Goal: Communication & Community: Answer question/provide support

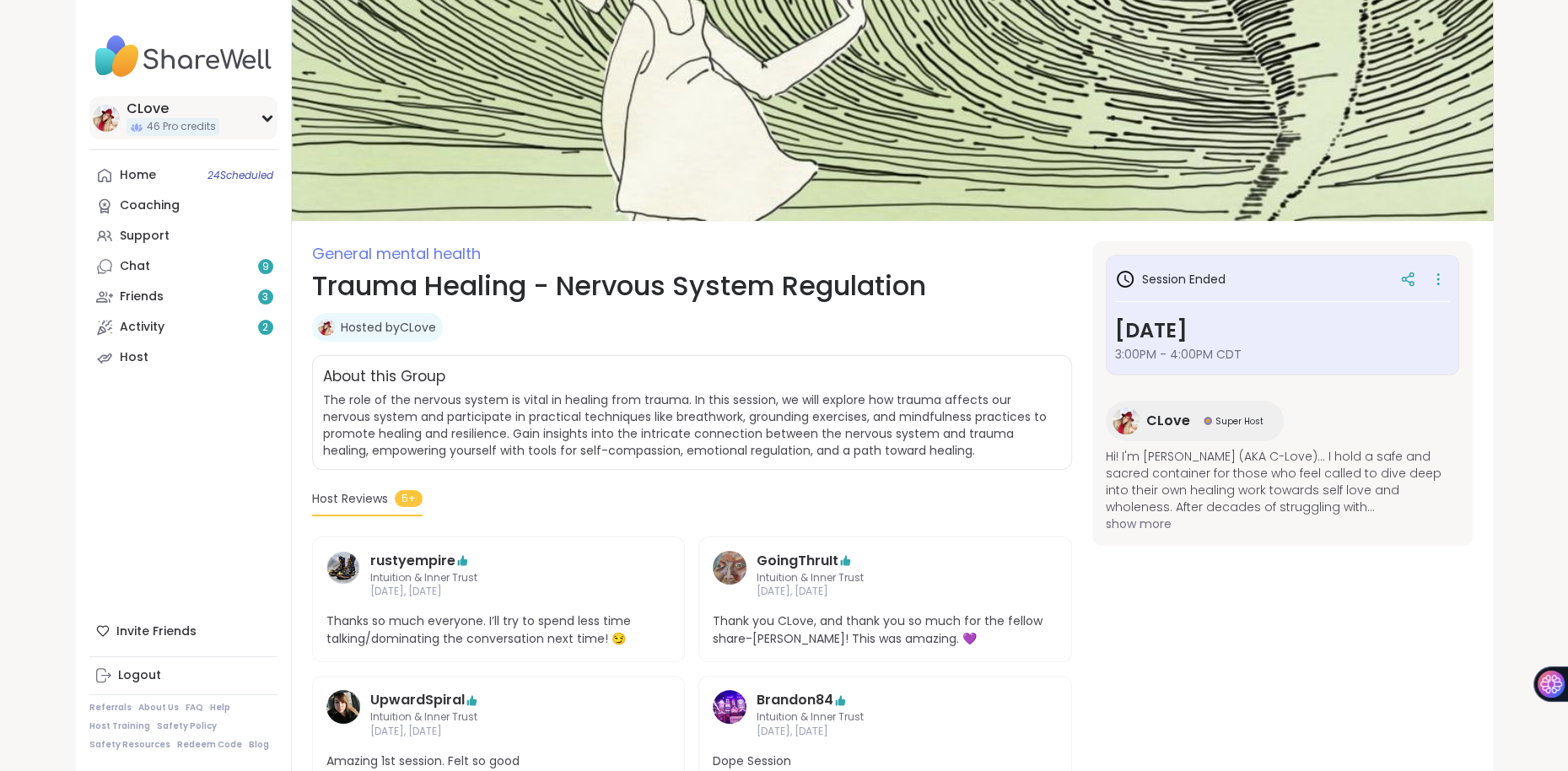
click at [146, 112] on div "CLove" at bounding box center [173, 109] width 93 height 18
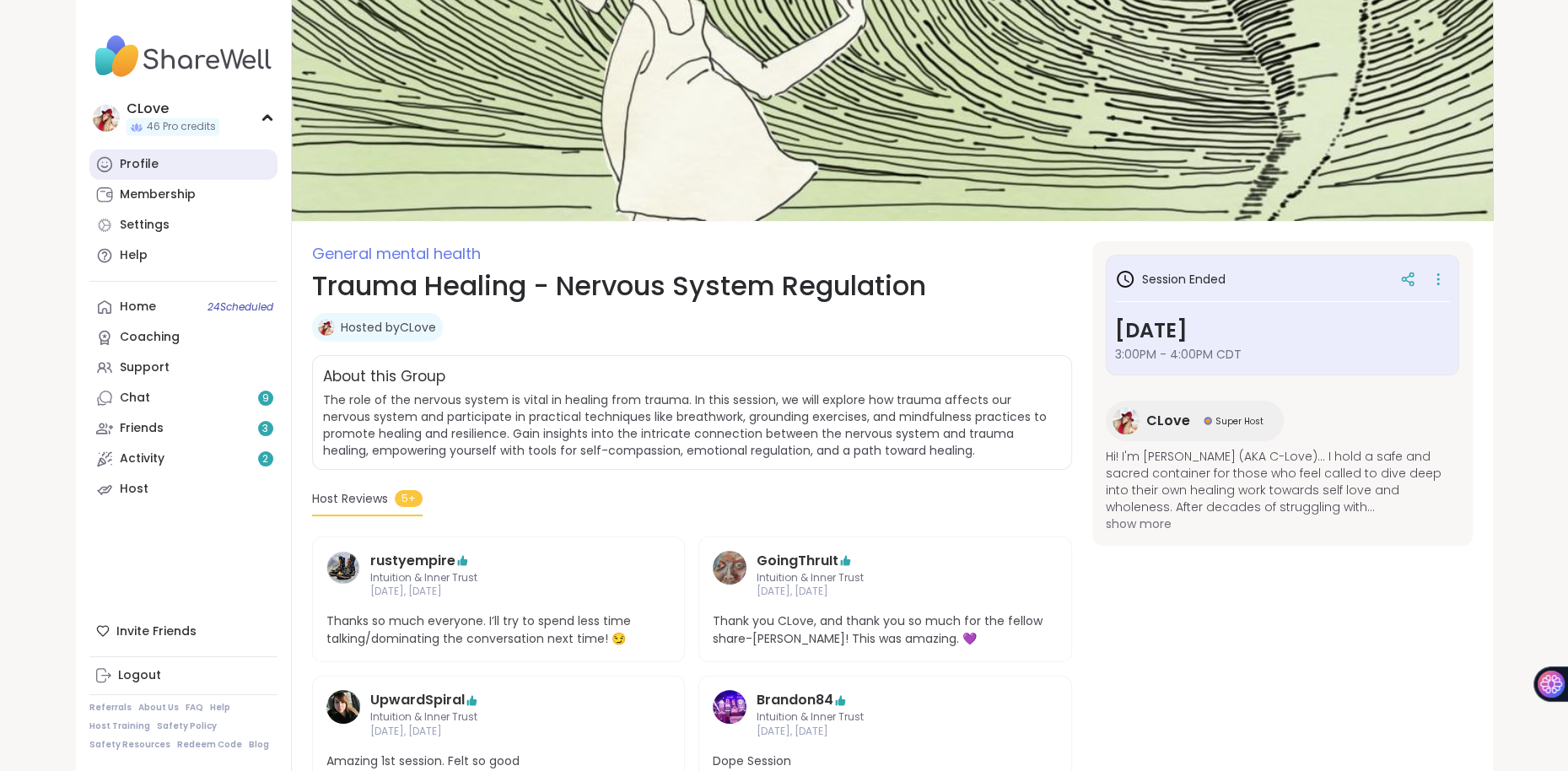
click at [150, 157] on div "Profile" at bounding box center [139, 164] width 39 height 16
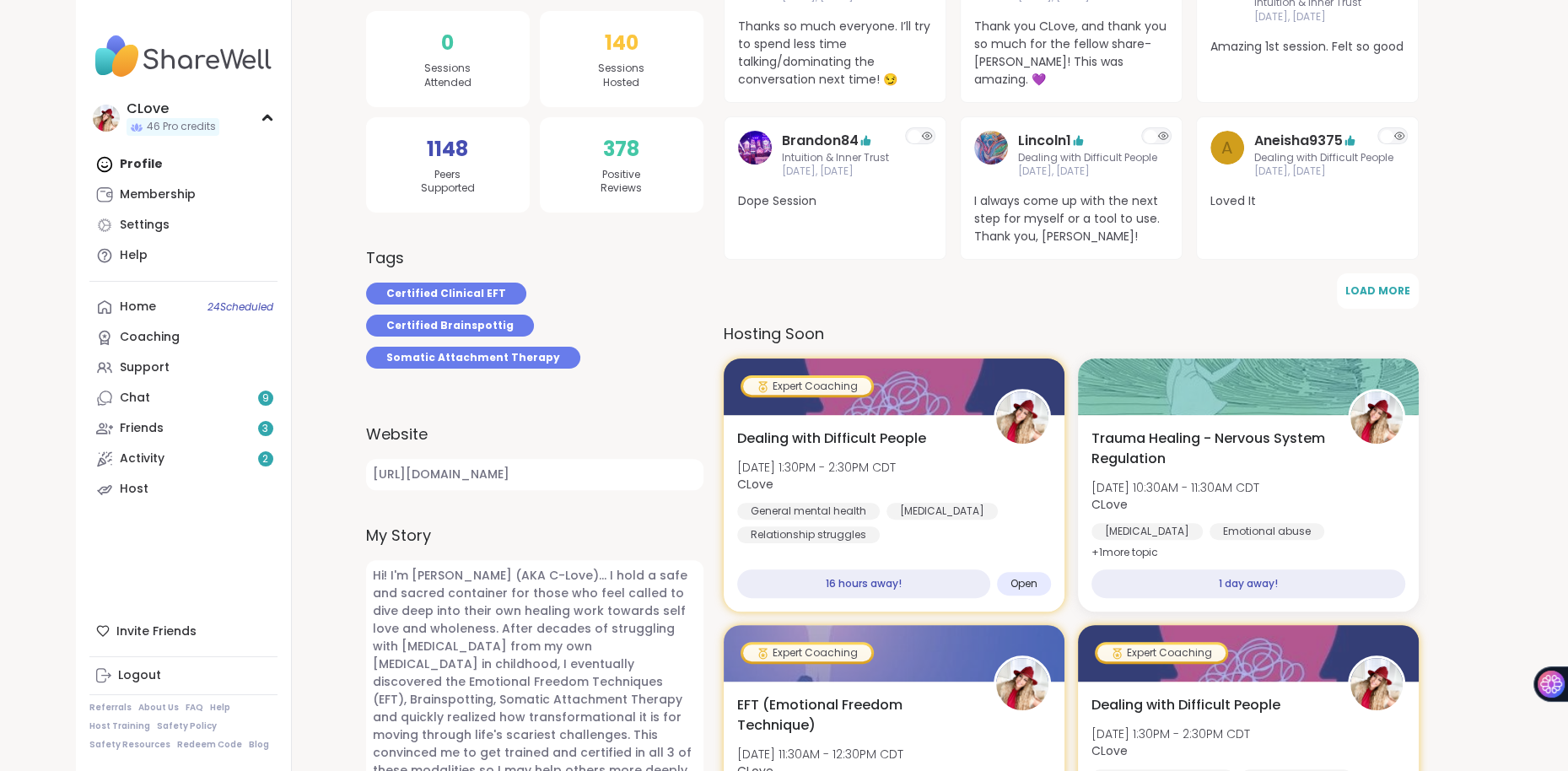
scroll to position [413, 0]
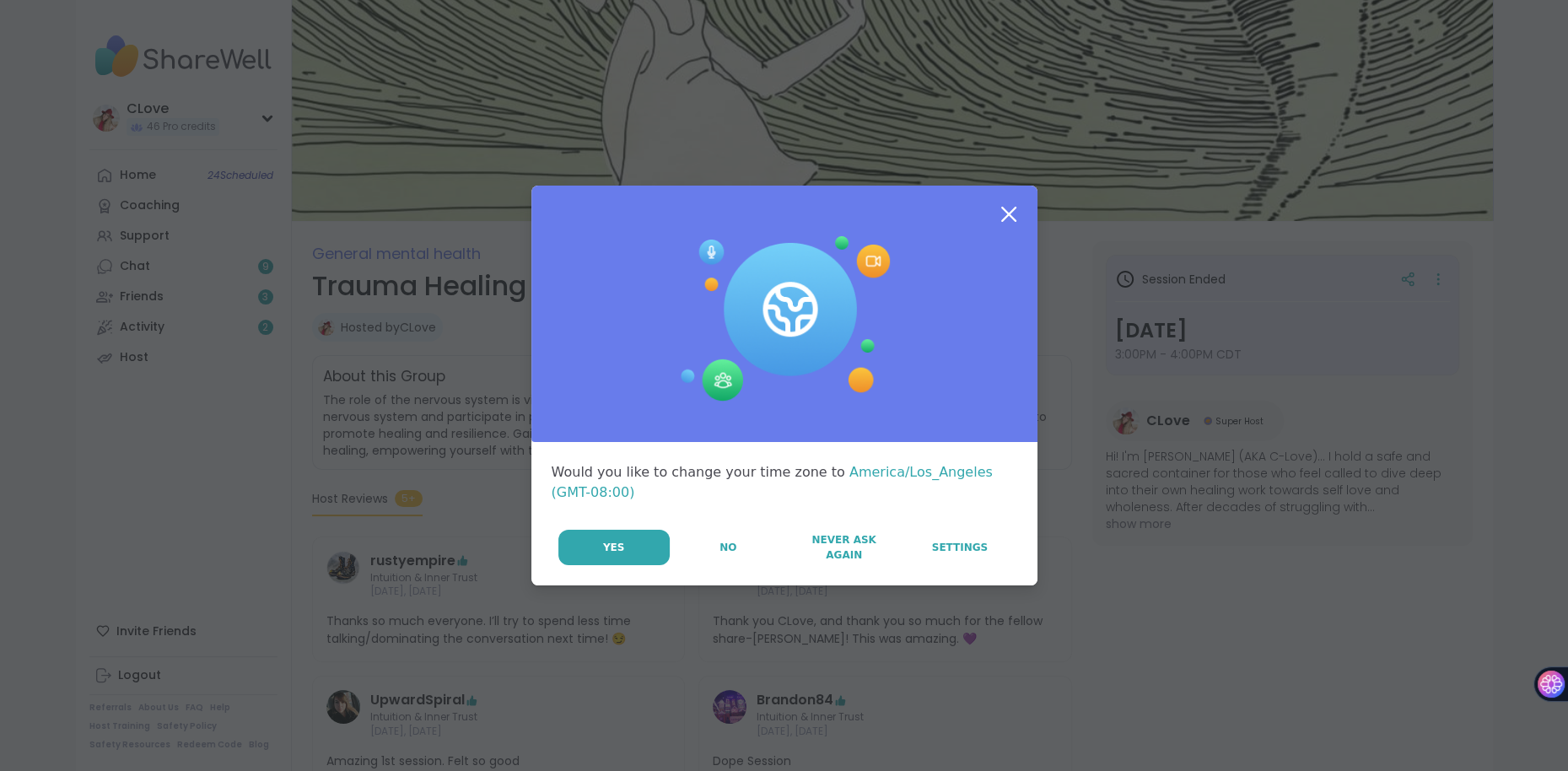
click at [1009, 215] on icon at bounding box center [1008, 214] width 15 height 15
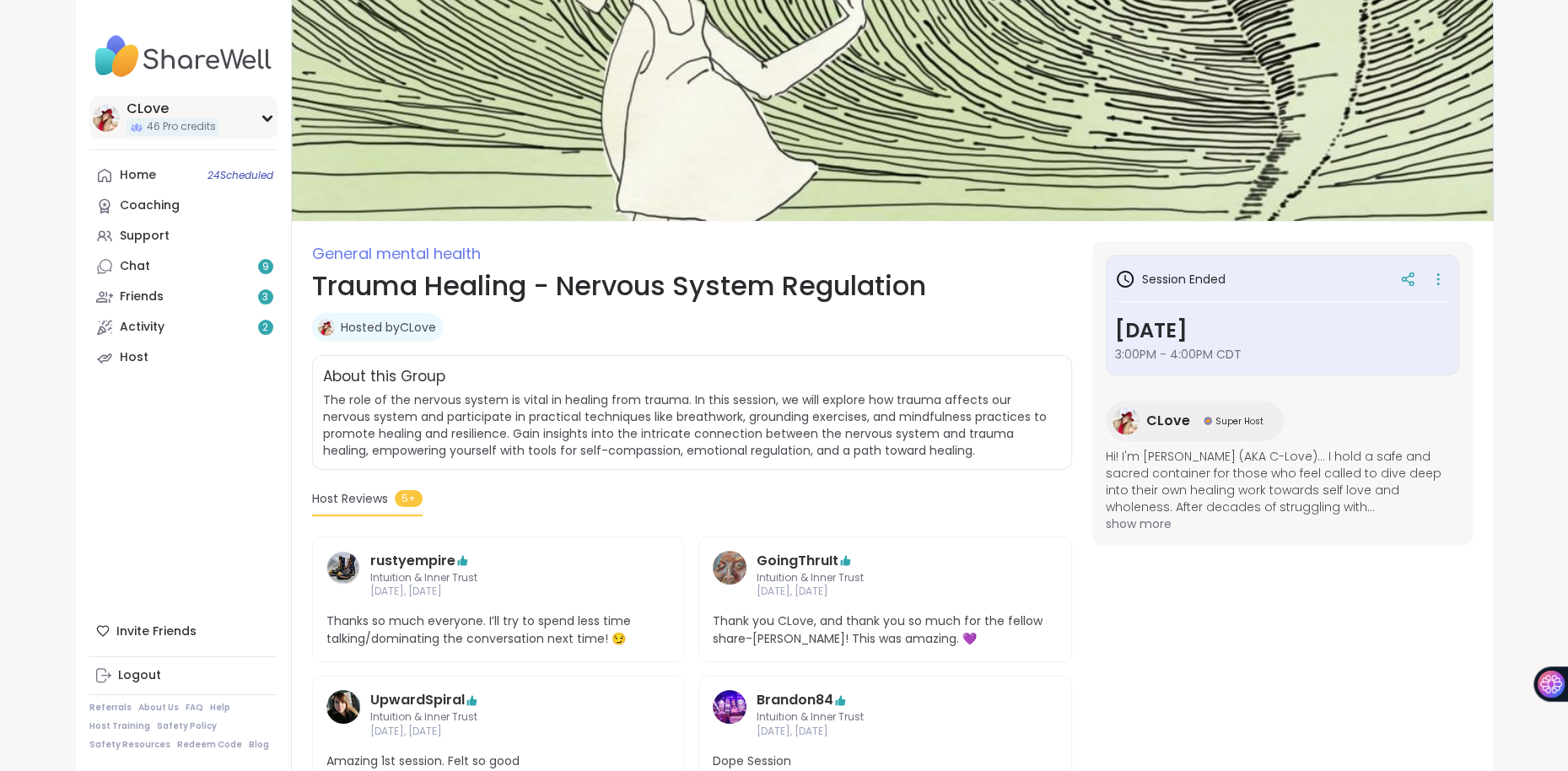
click at [165, 106] on div "CLove" at bounding box center [173, 109] width 93 height 18
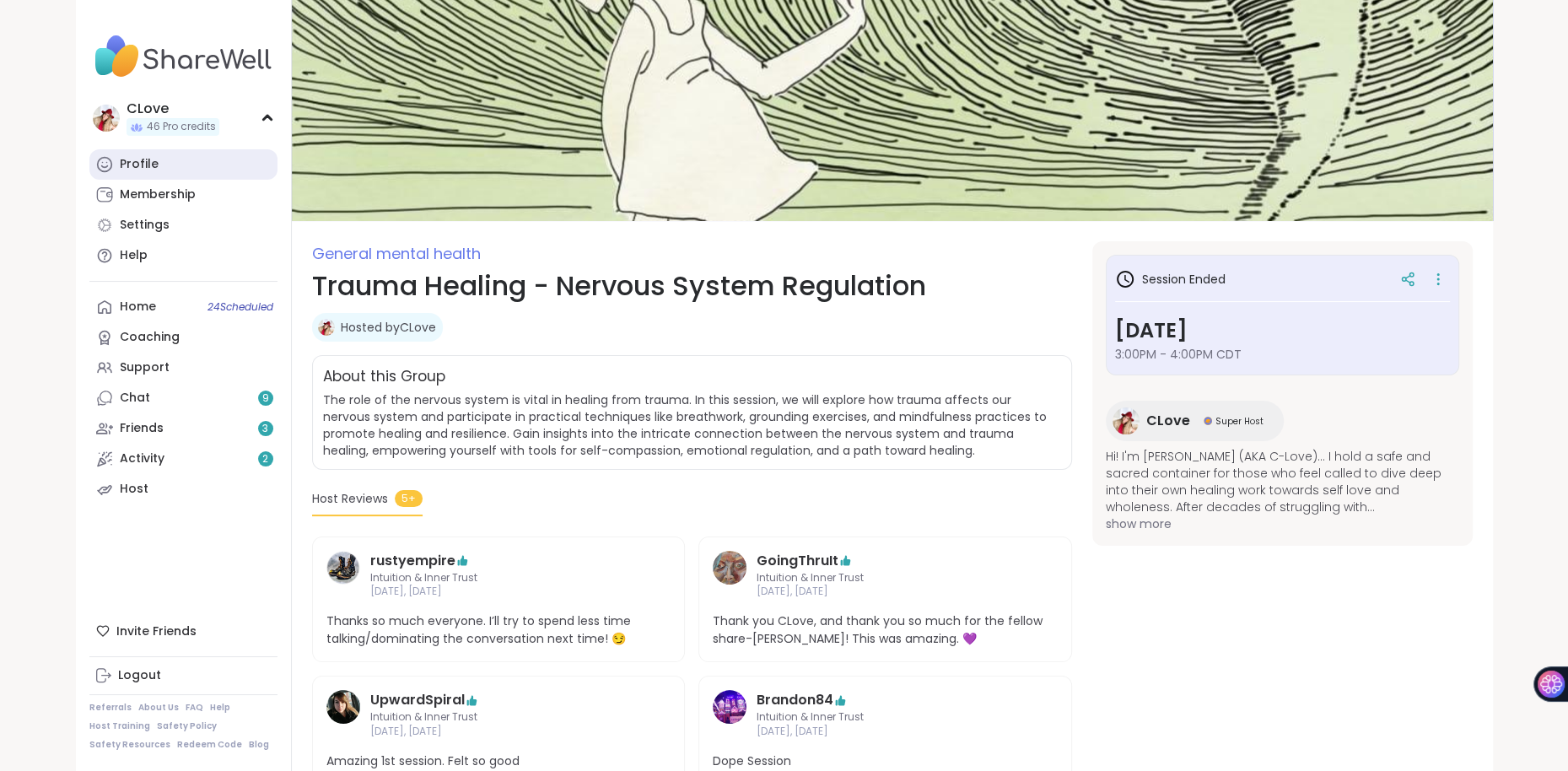
click at [148, 168] on div "Profile" at bounding box center [139, 164] width 39 height 16
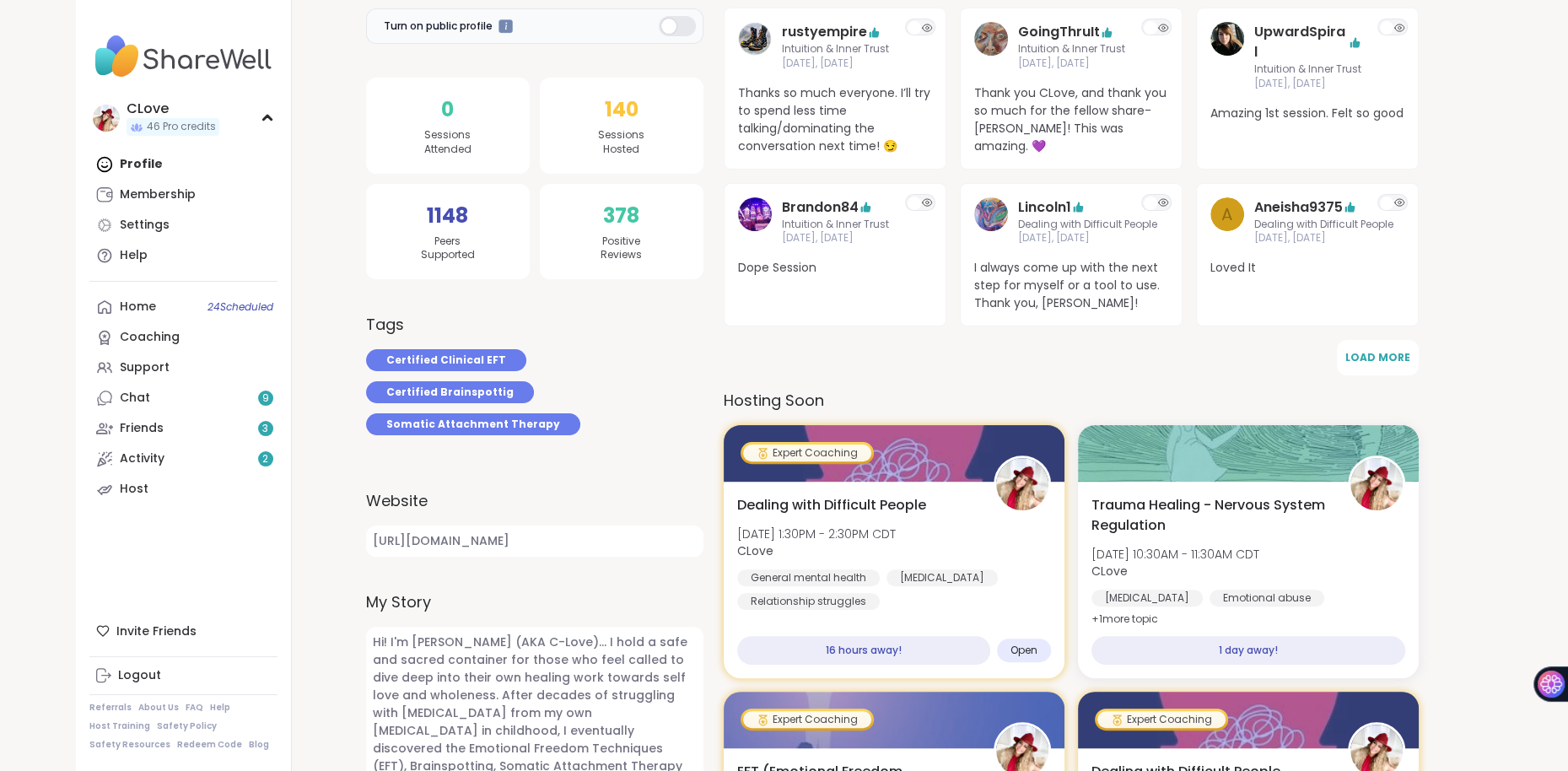
scroll to position [498, 0]
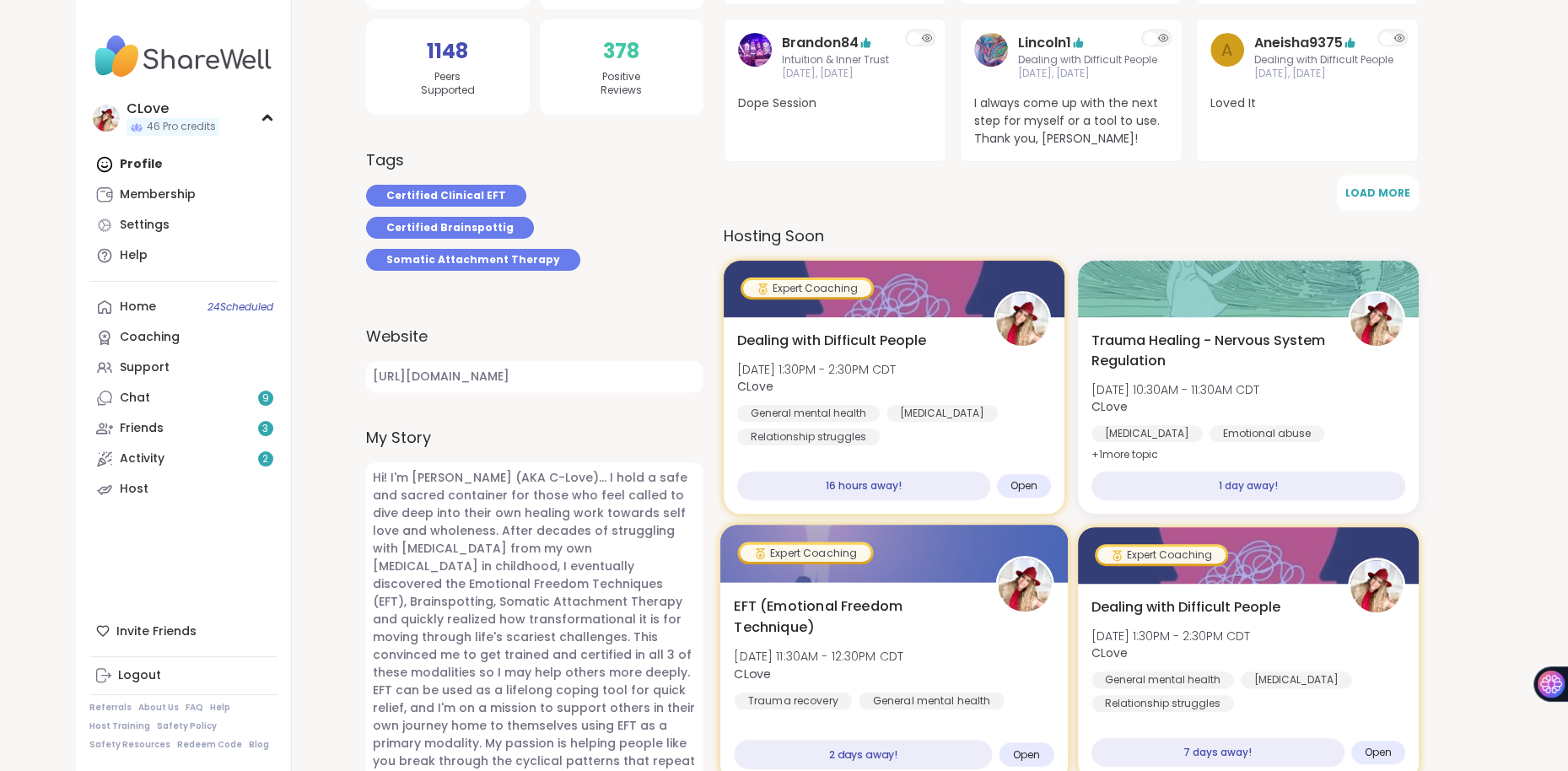
click at [863, 618] on span "EFT (Emotional Freedom Technique)" at bounding box center [855, 617] width 243 height 42
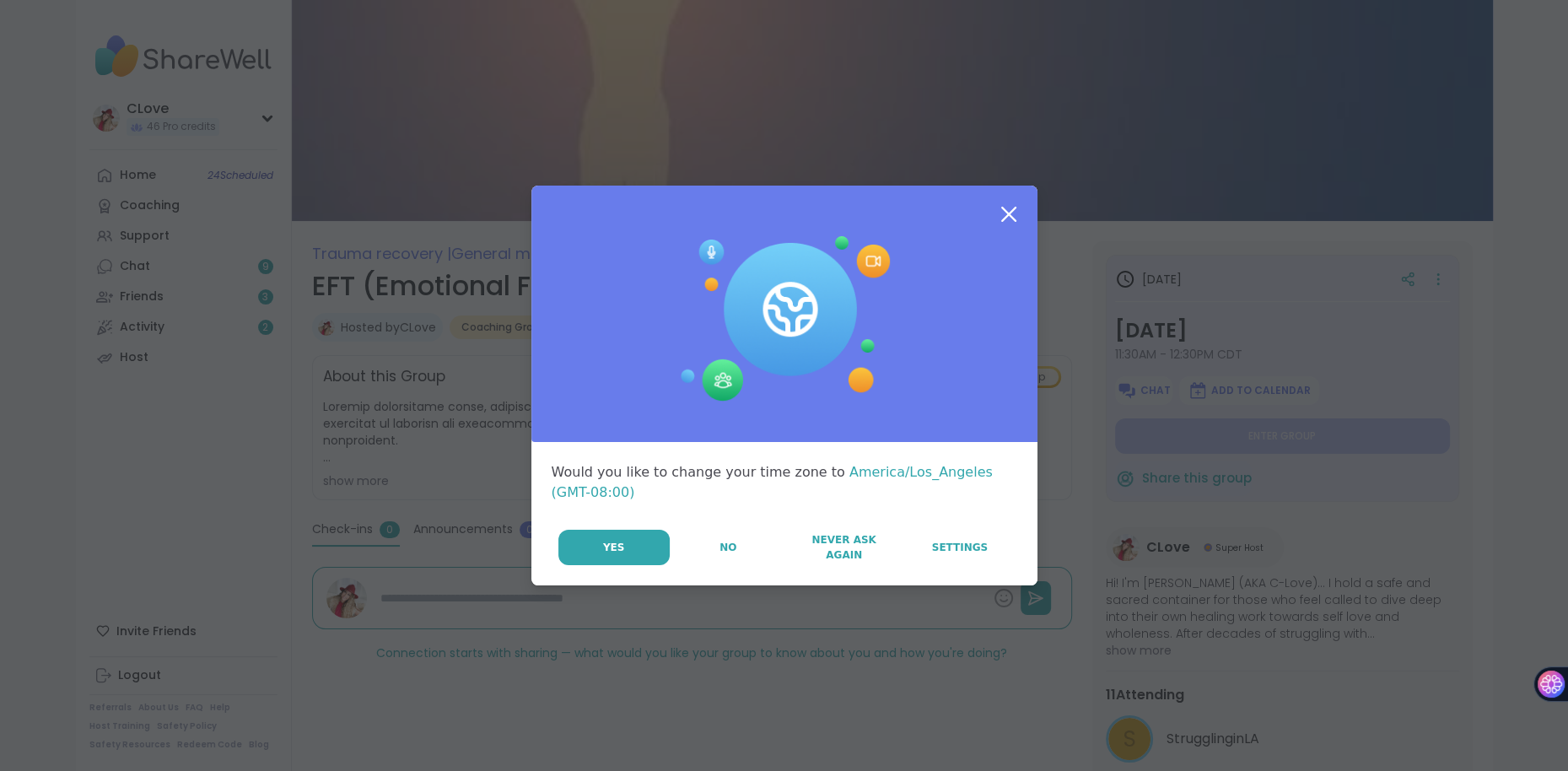
click at [1001, 227] on icon at bounding box center [1008, 214] width 30 height 30
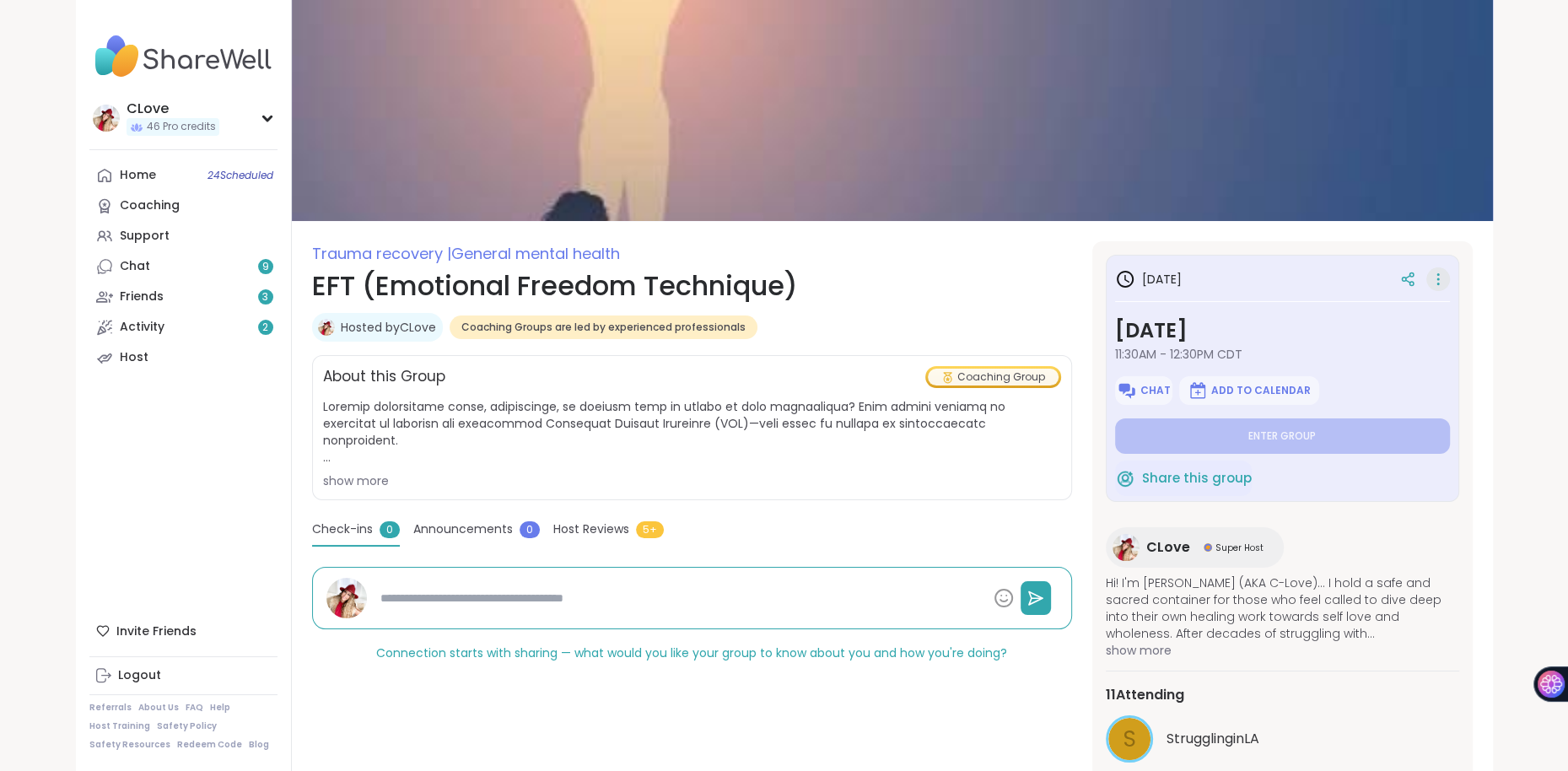
click at [1440, 278] on icon at bounding box center [1437, 279] width 16 height 23
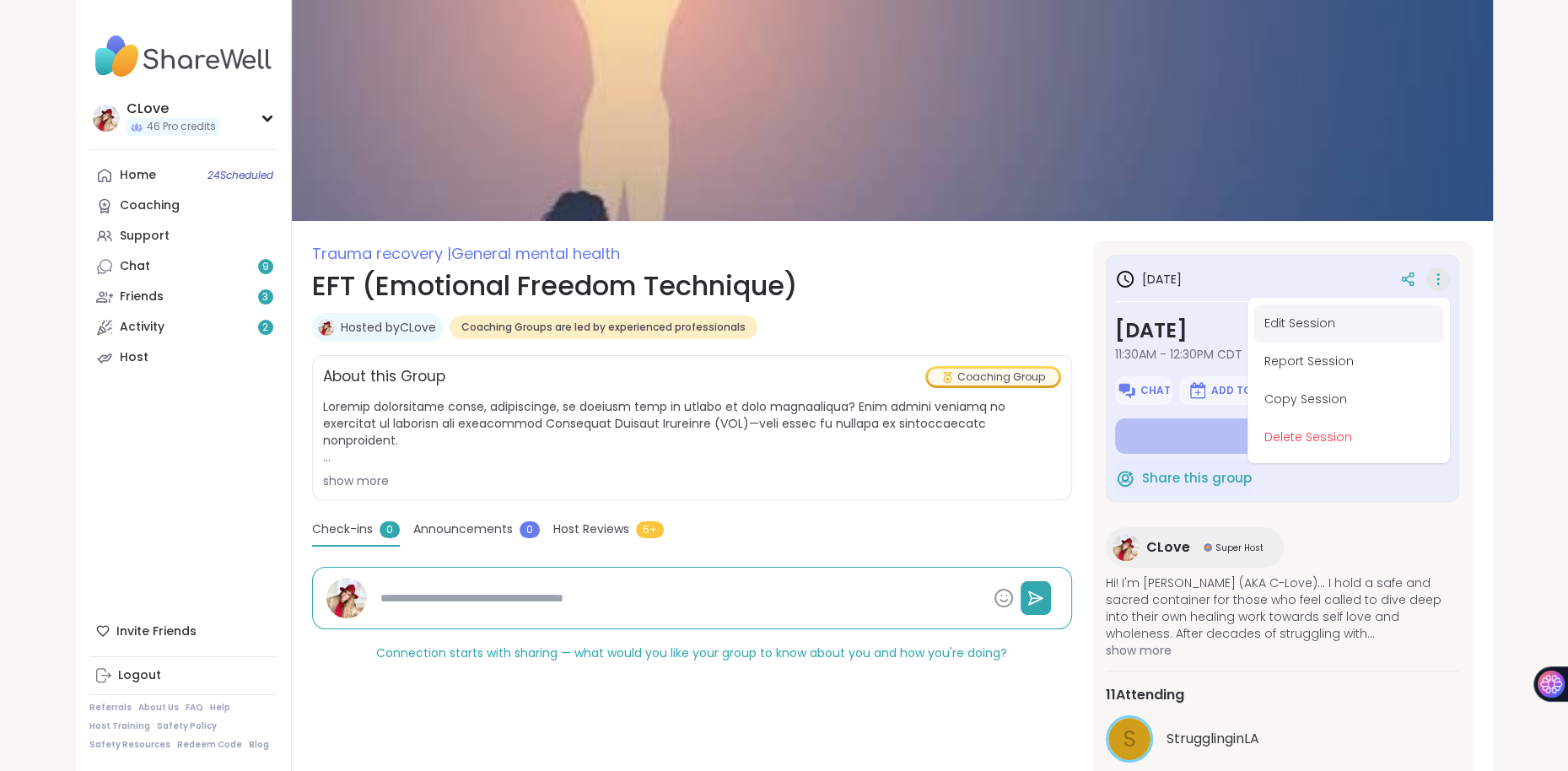
click at [1335, 323] on button "Edit Session" at bounding box center [1348, 324] width 189 height 38
type textarea "*"
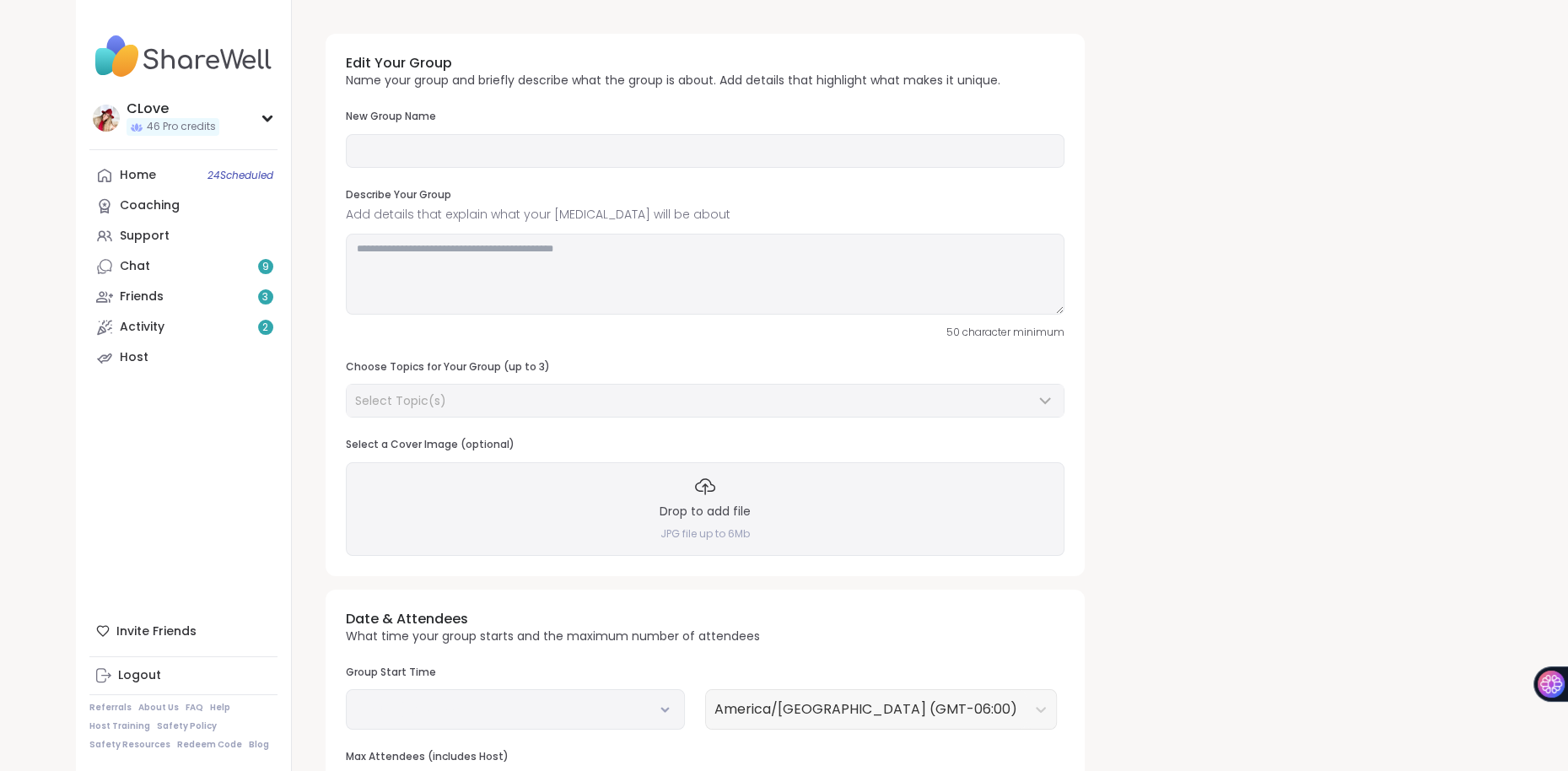
type input "**********"
type textarea "**********"
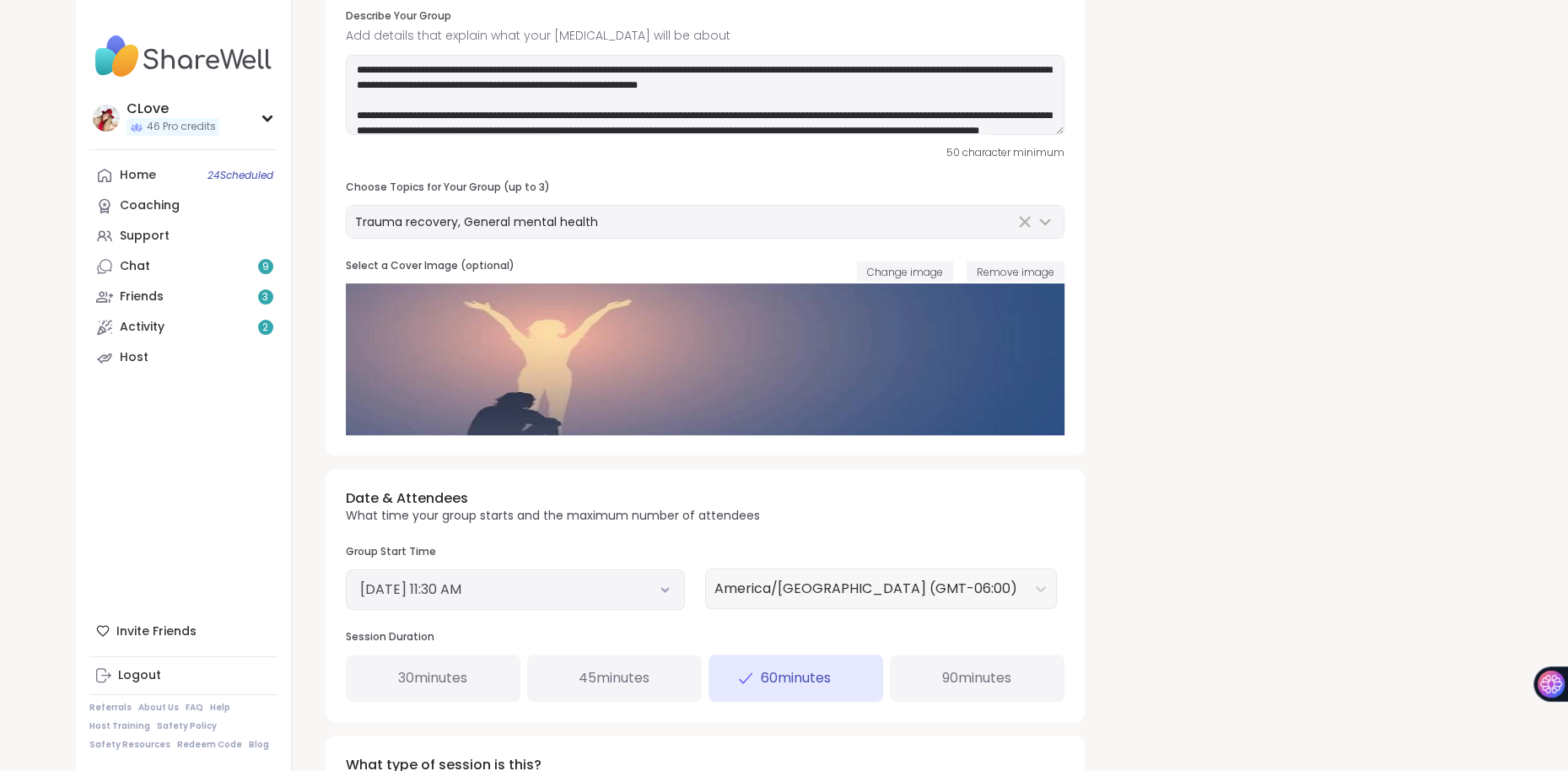
scroll to position [191, 0]
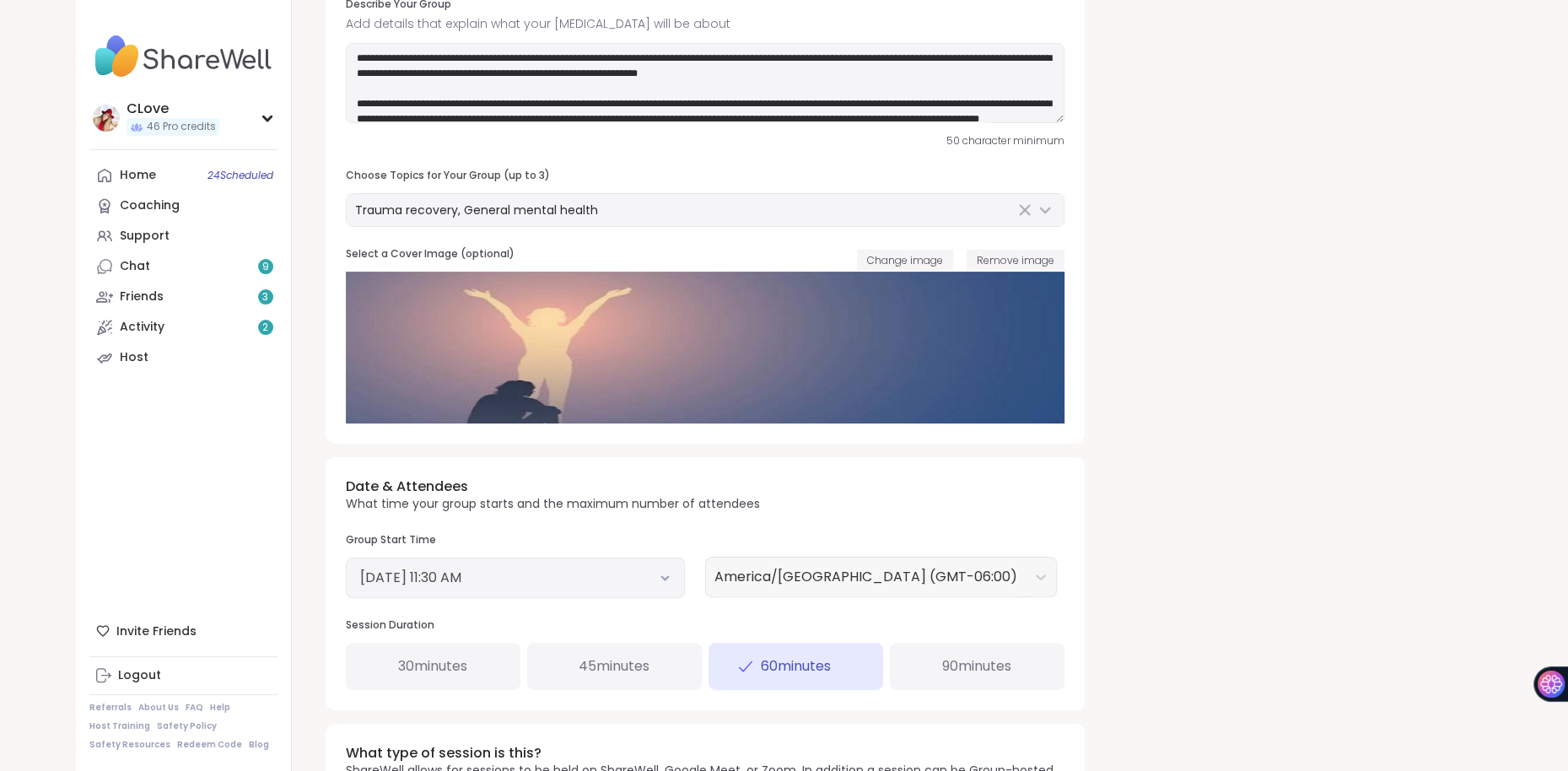
click at [479, 570] on button "October 8, 2025 11:30 AM" at bounding box center [515, 577] width 311 height 20
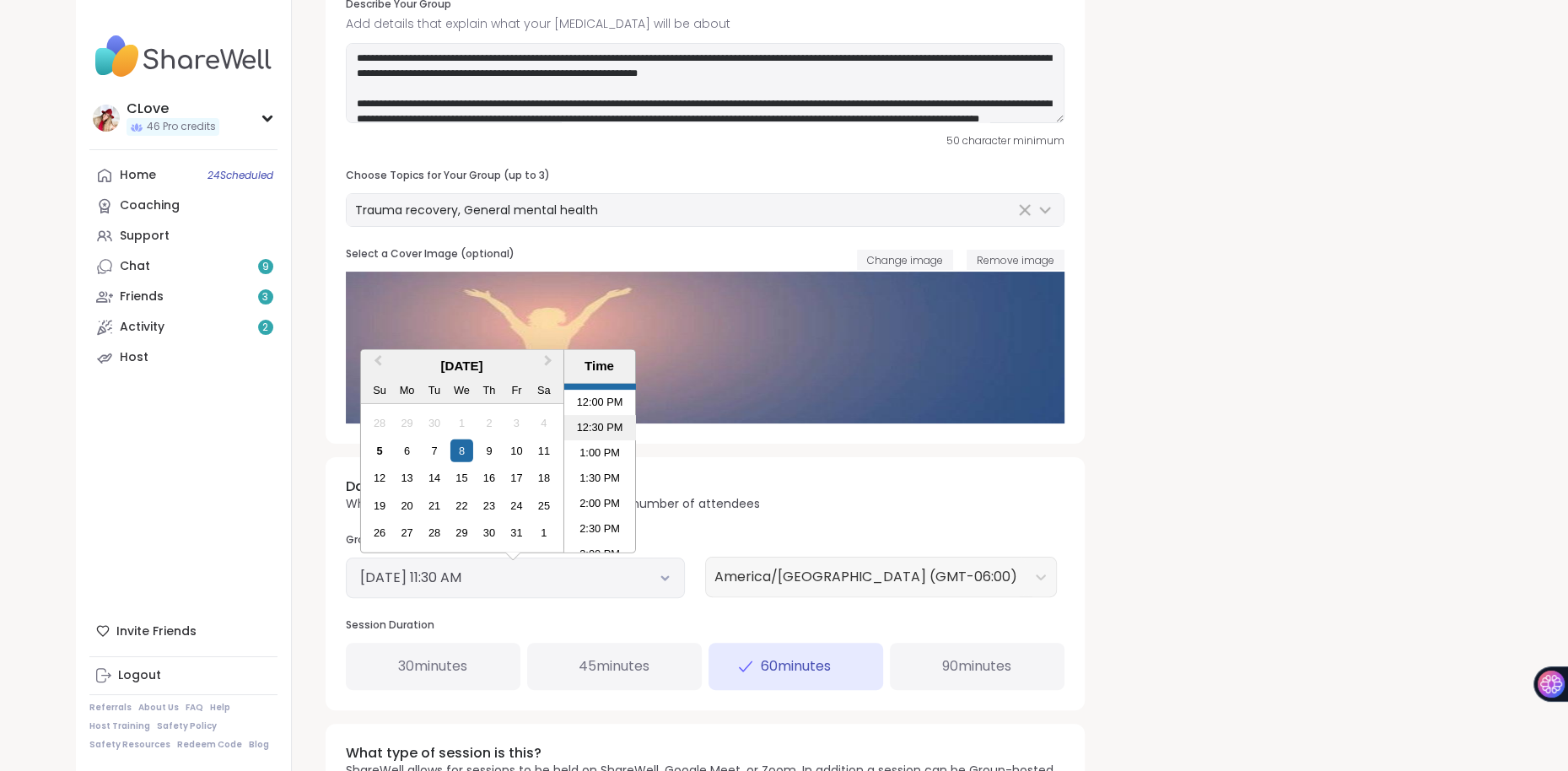
scroll to position [604, 0]
click at [608, 519] on li "2:30 PM" at bounding box center [599, 526] width 72 height 25
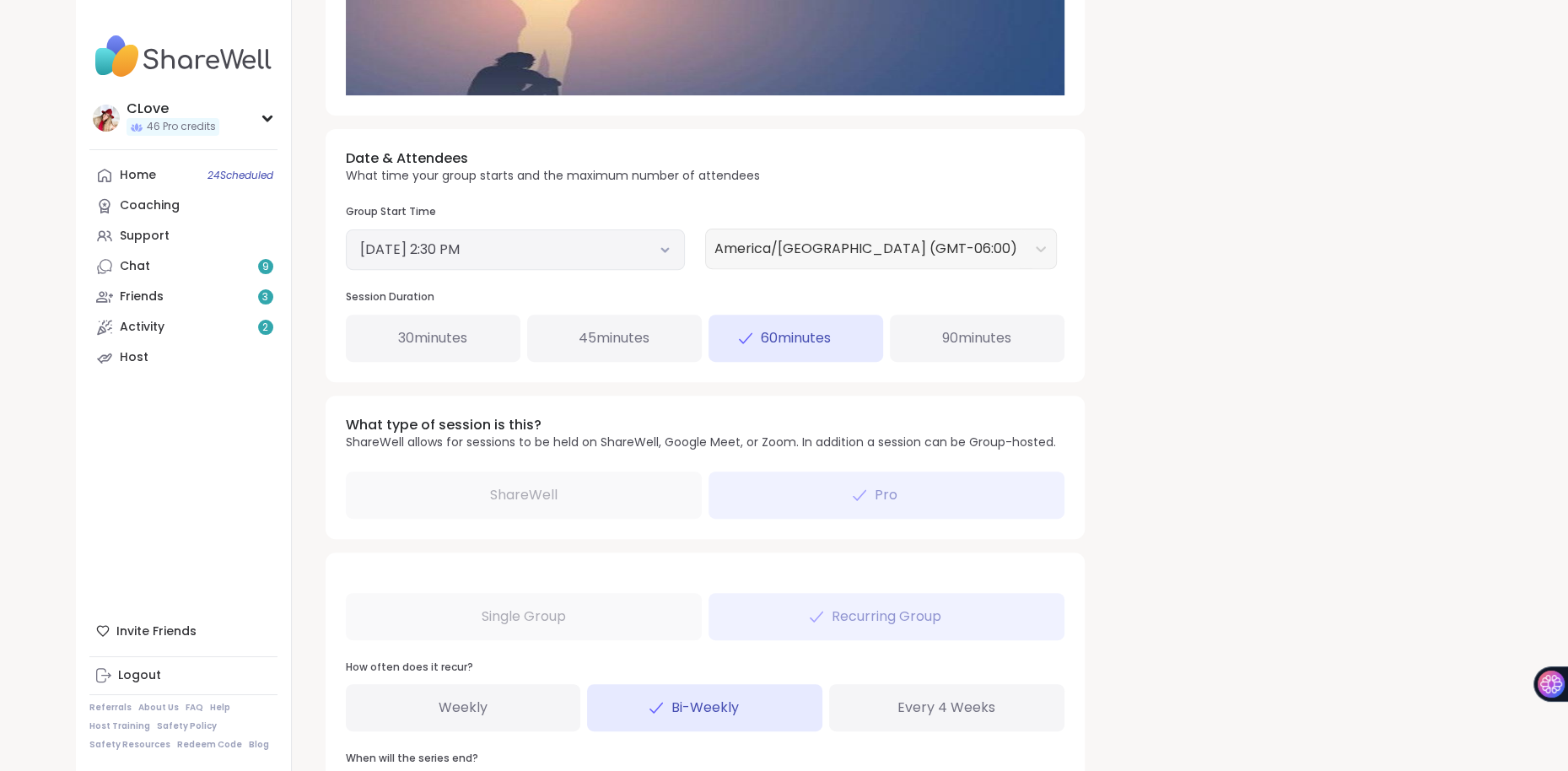
scroll to position [710, 0]
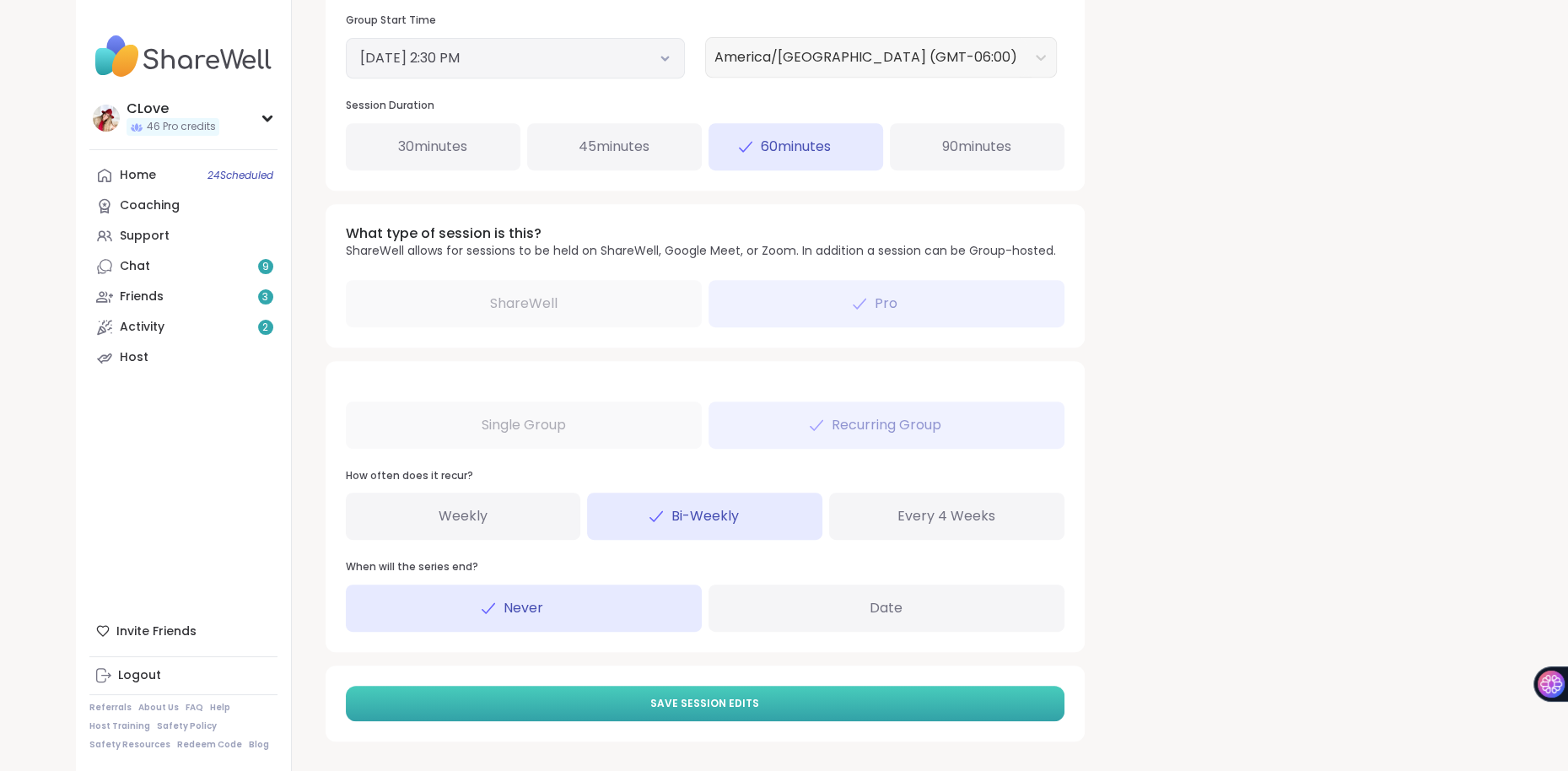
click at [589, 700] on button "Save Session Edits" at bounding box center [705, 703] width 718 height 36
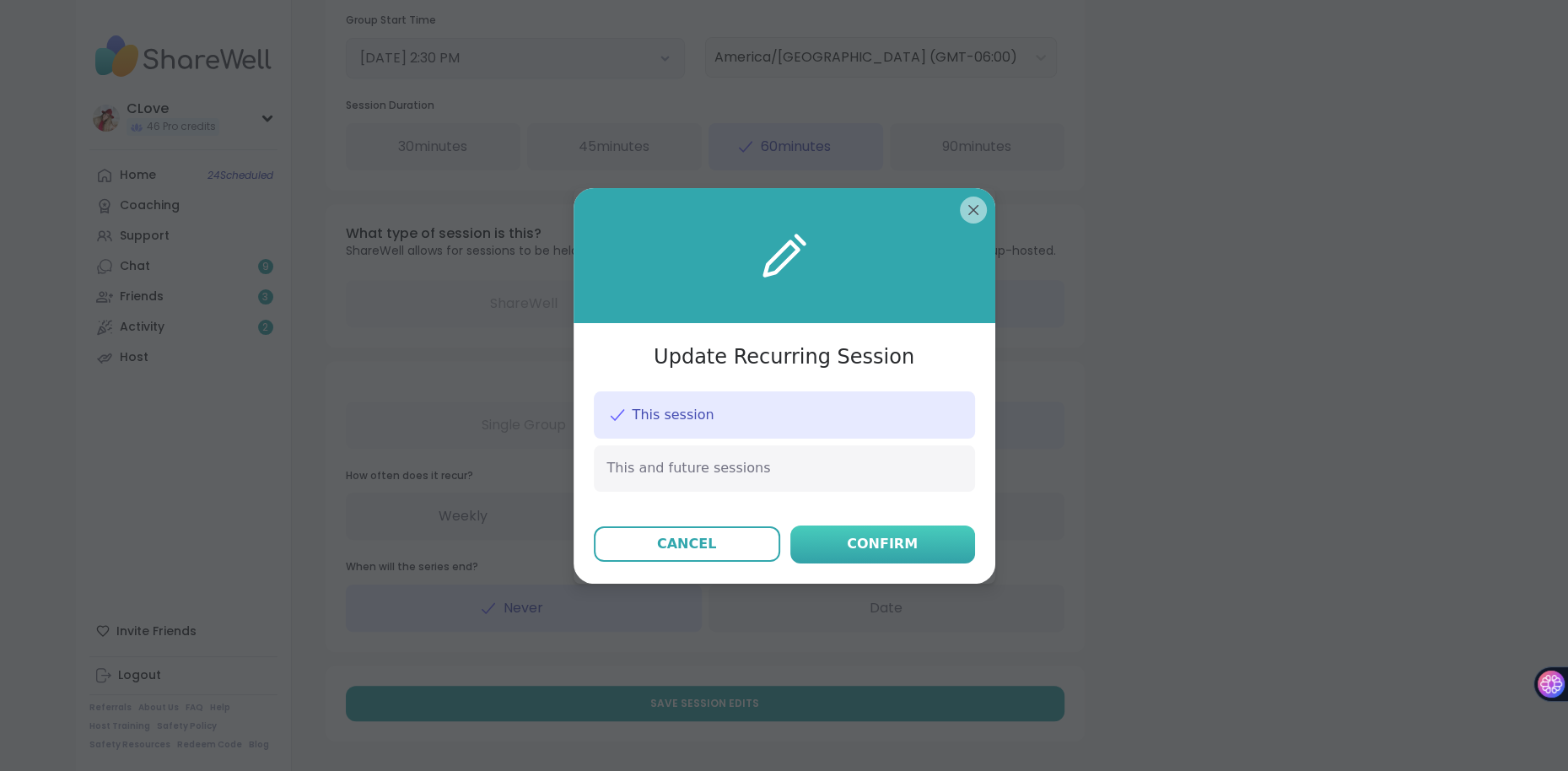
click at [883, 553] on div "Confirm" at bounding box center [882, 544] width 71 height 20
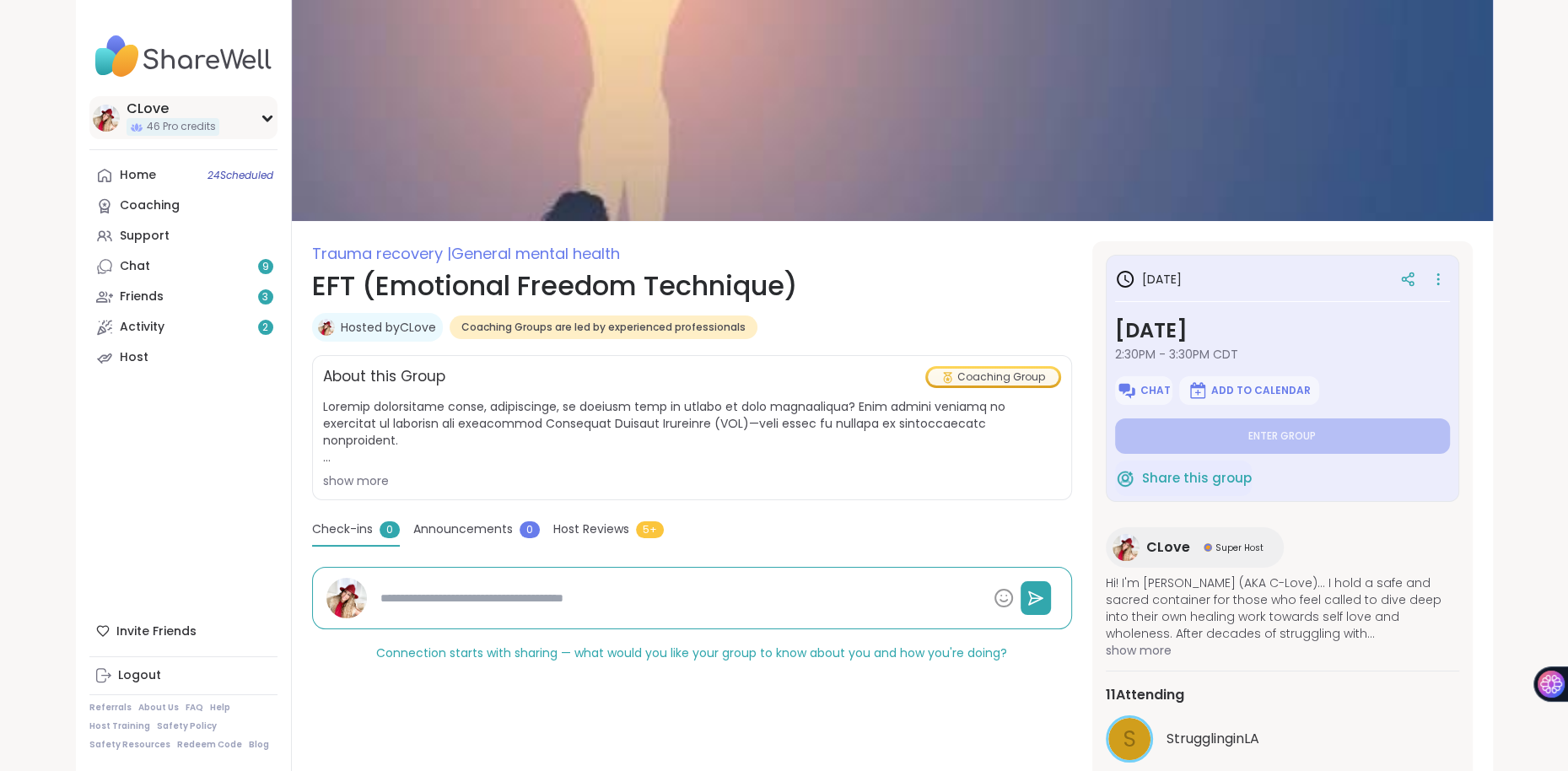
click at [154, 99] on div "CLove 46 Pro credits" at bounding box center [183, 118] width 188 height 43
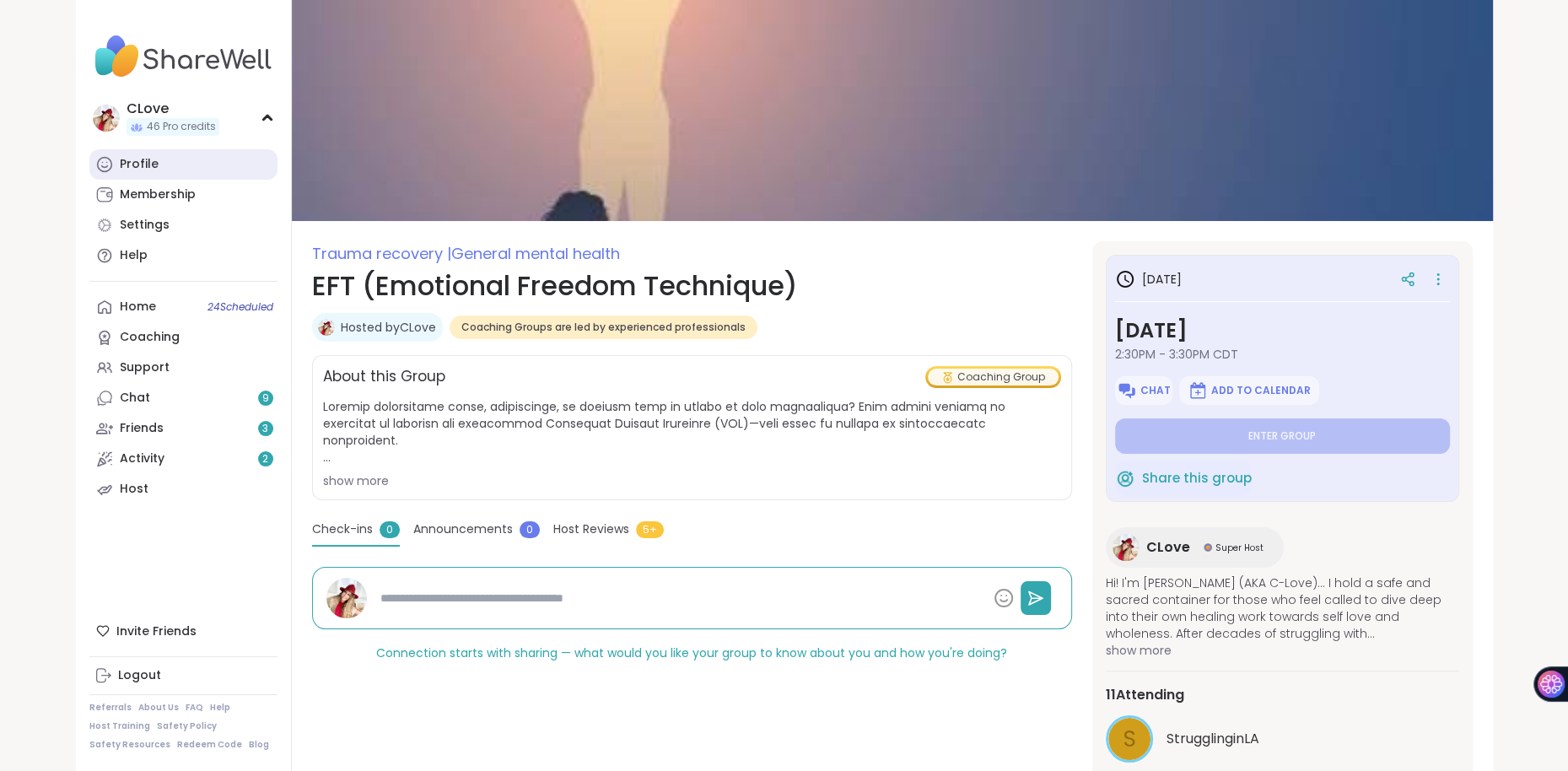
click at [145, 158] on div "Profile" at bounding box center [139, 164] width 39 height 16
type textarea "*"
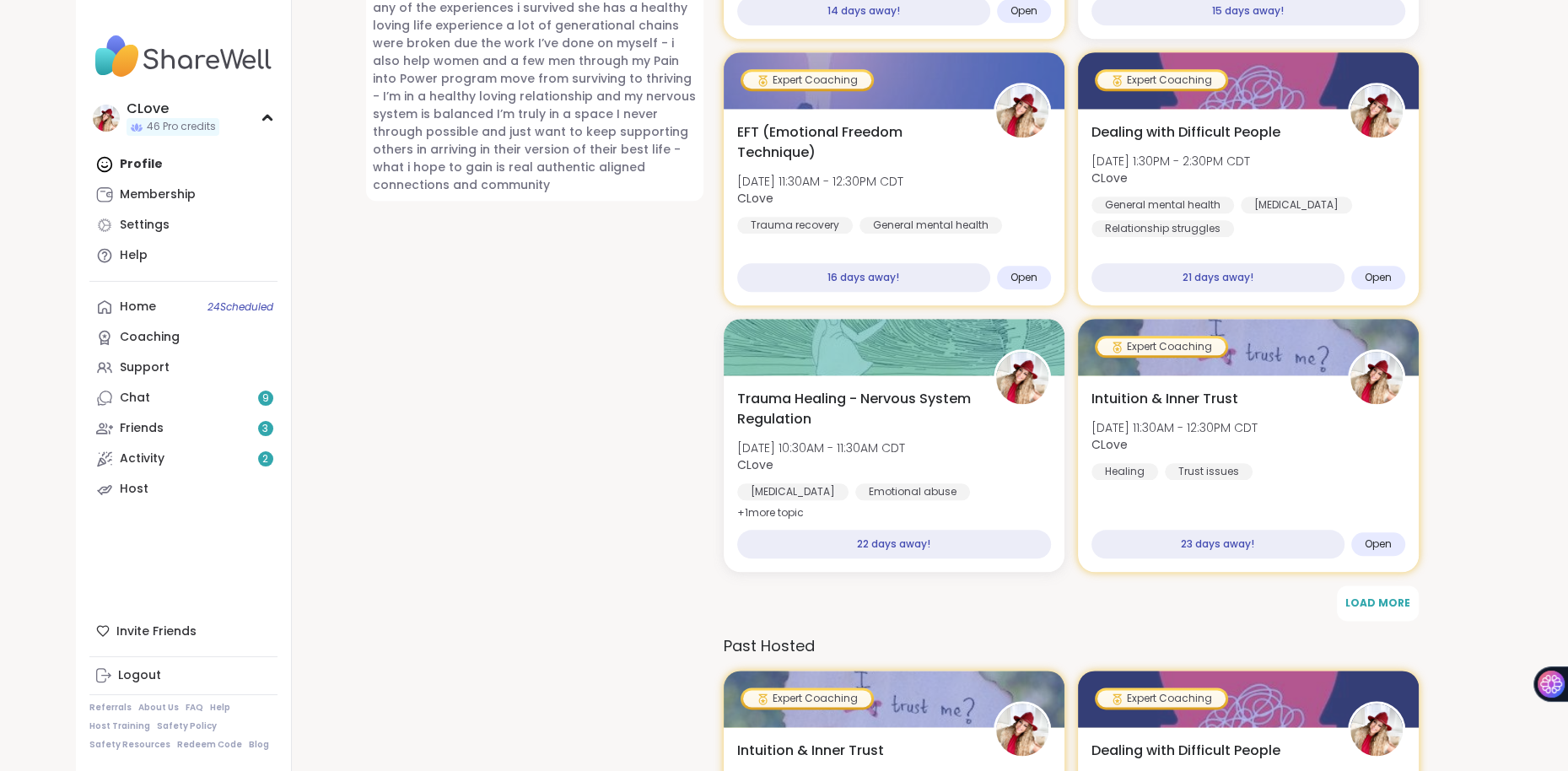
scroll to position [1651, 0]
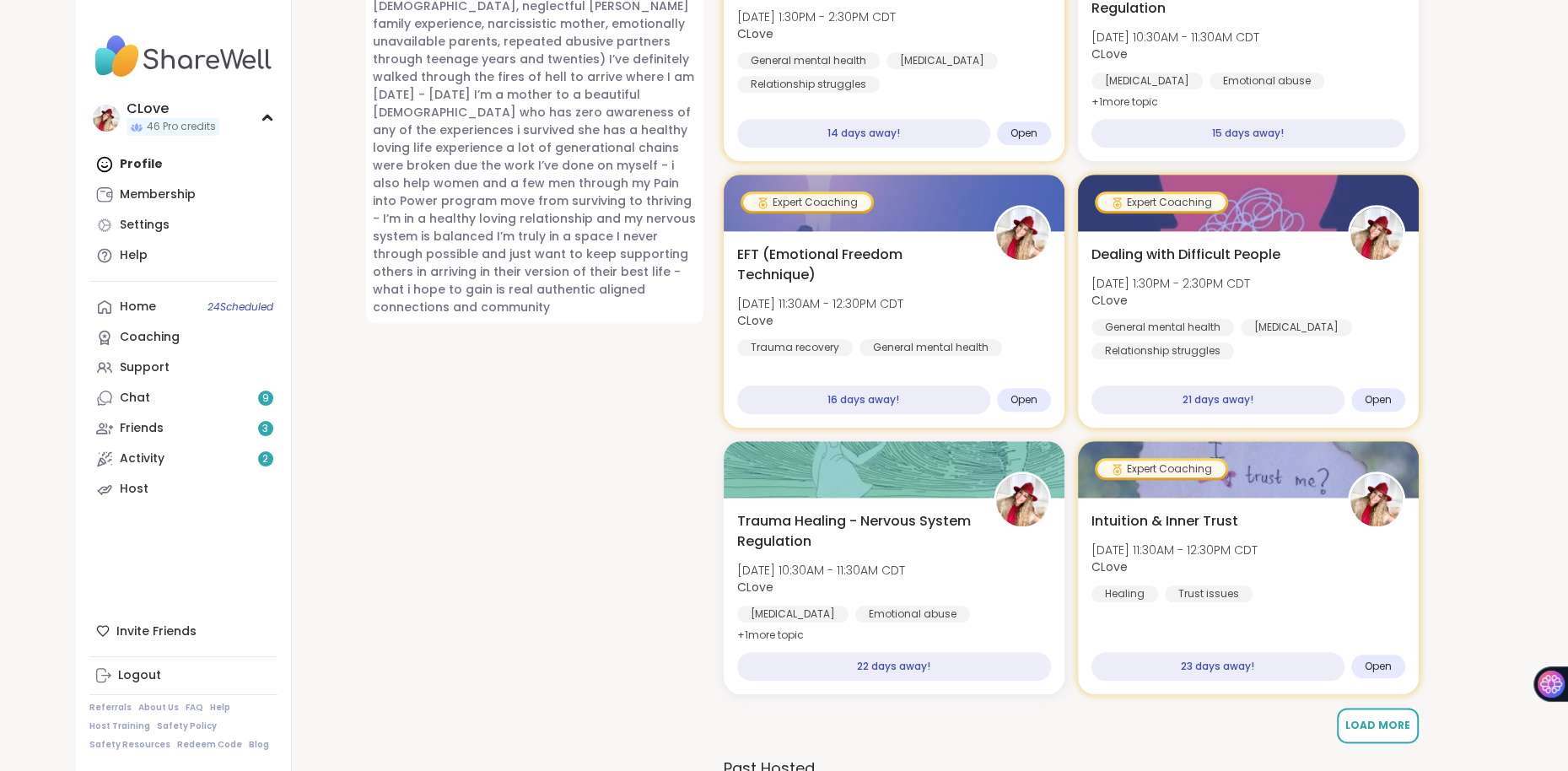
click at [1391, 719] on span "Load More" at bounding box center [1377, 725] width 65 height 15
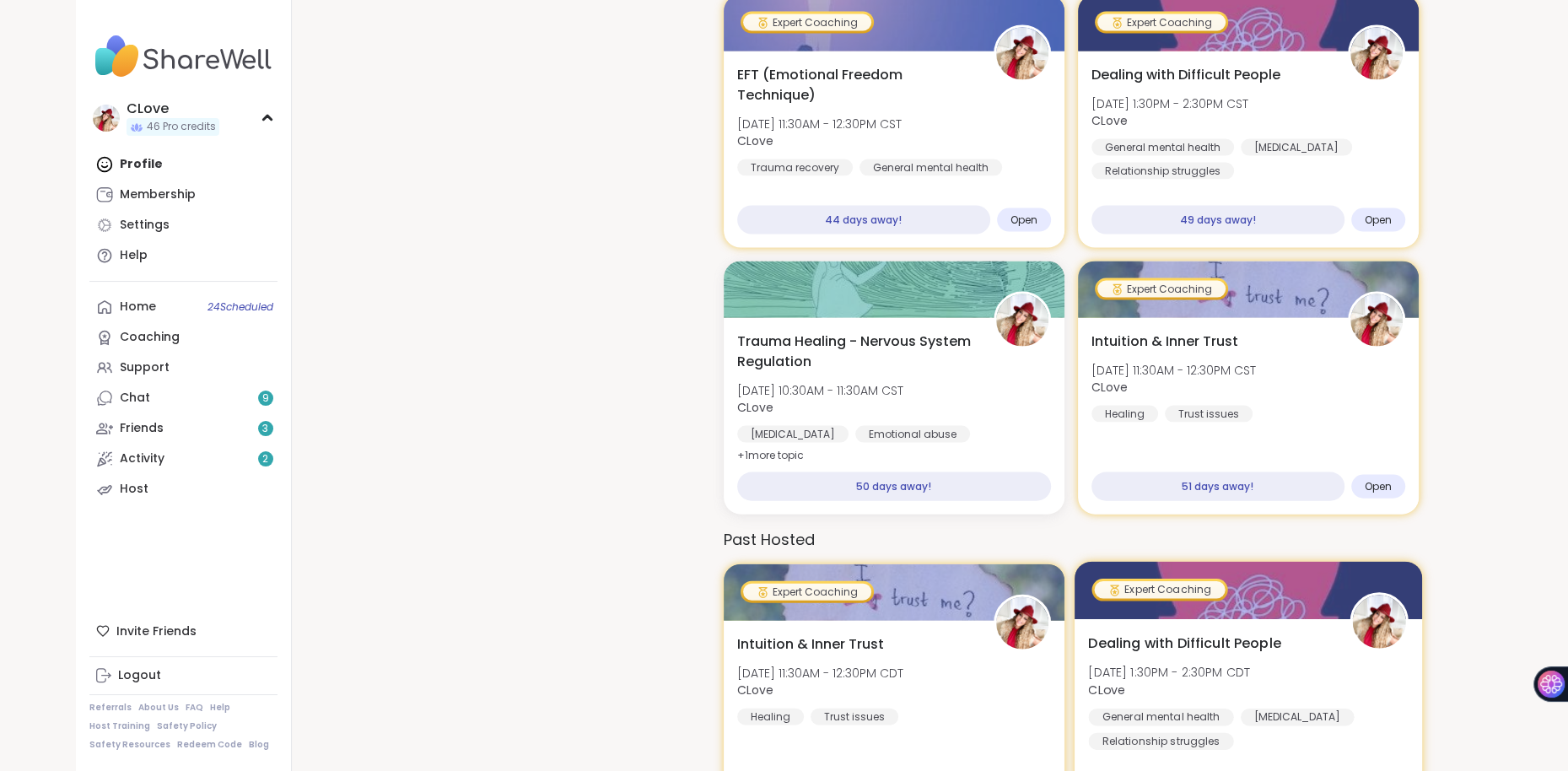
scroll to position [3414, 0]
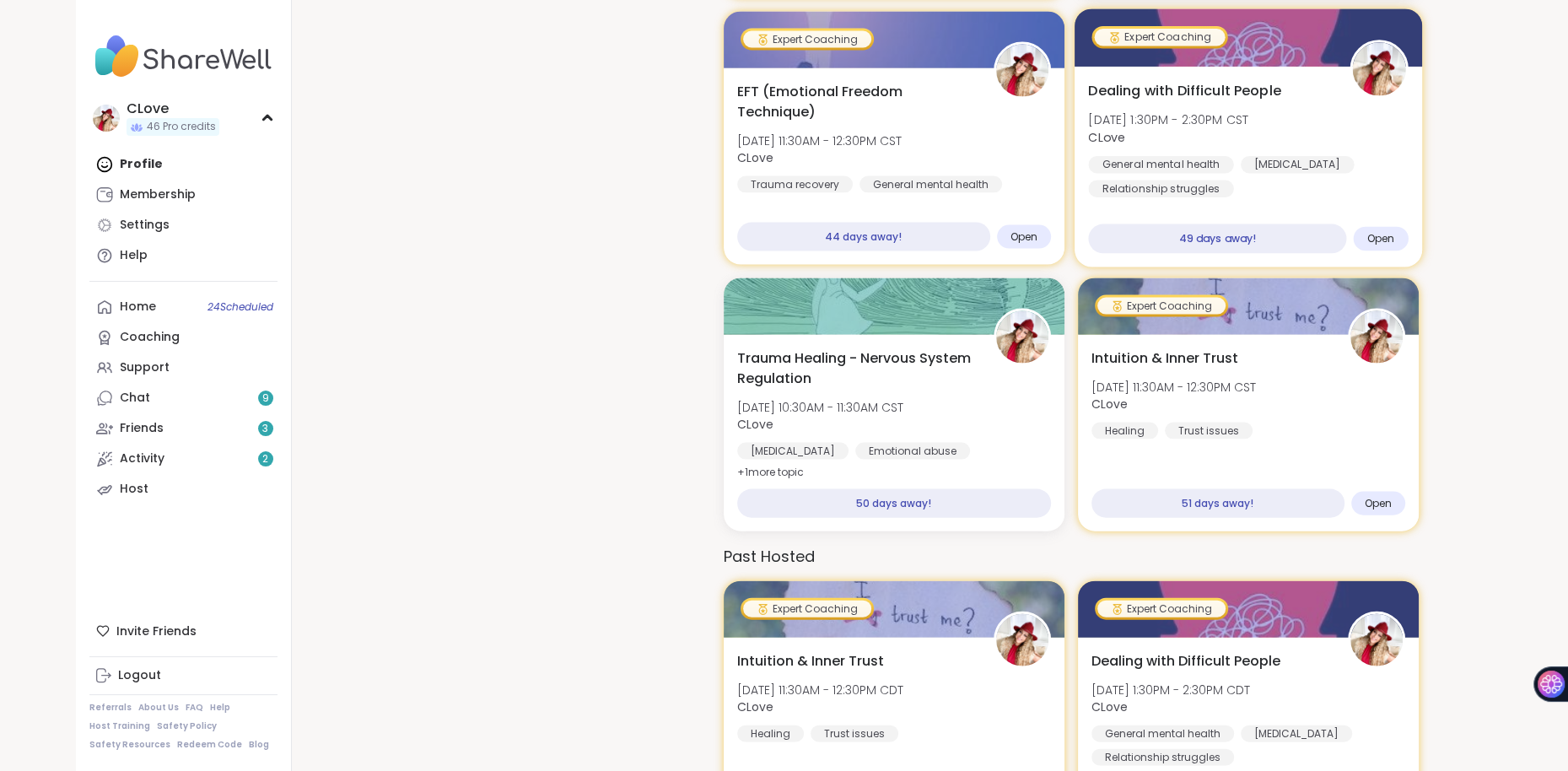
click at [1302, 107] on div "Dealing with Difficult People Mon, Nov 24 | 1:30PM - 2:30PM CST CLove General m…" at bounding box center [1248, 139] width 319 height 117
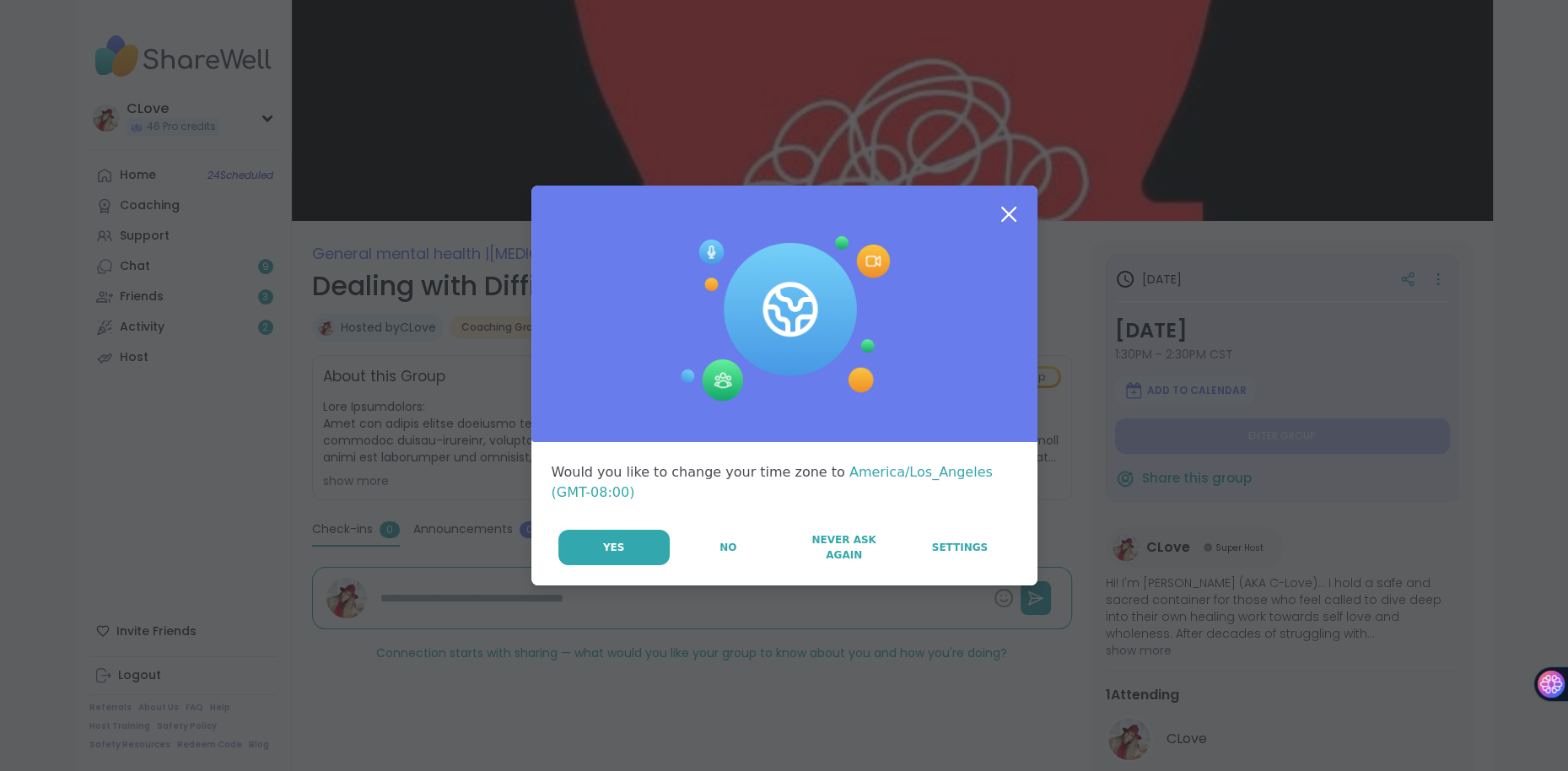
click at [1009, 219] on icon at bounding box center [1008, 214] width 30 height 30
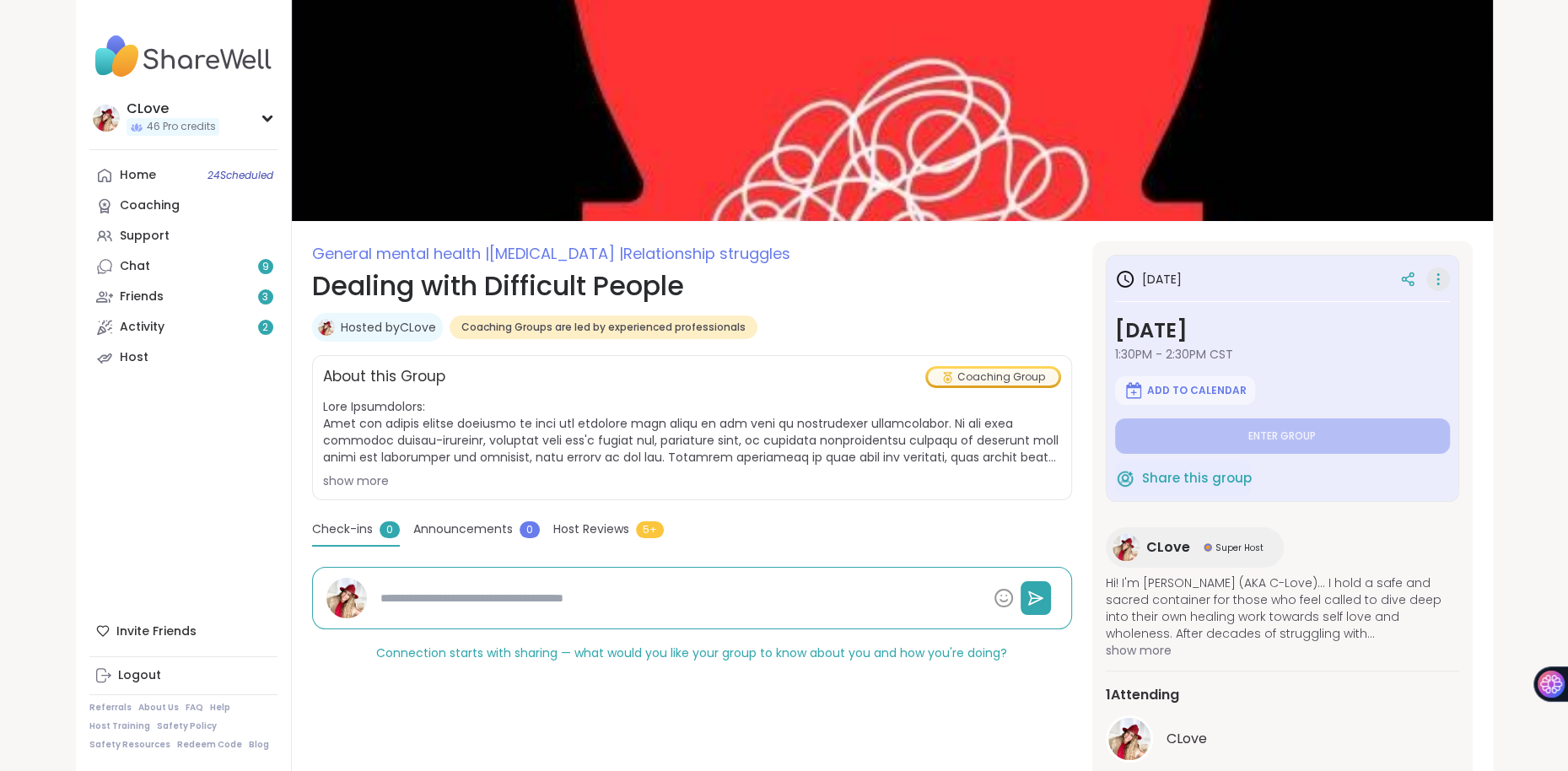
click at [1437, 286] on icon at bounding box center [1437, 279] width 16 height 23
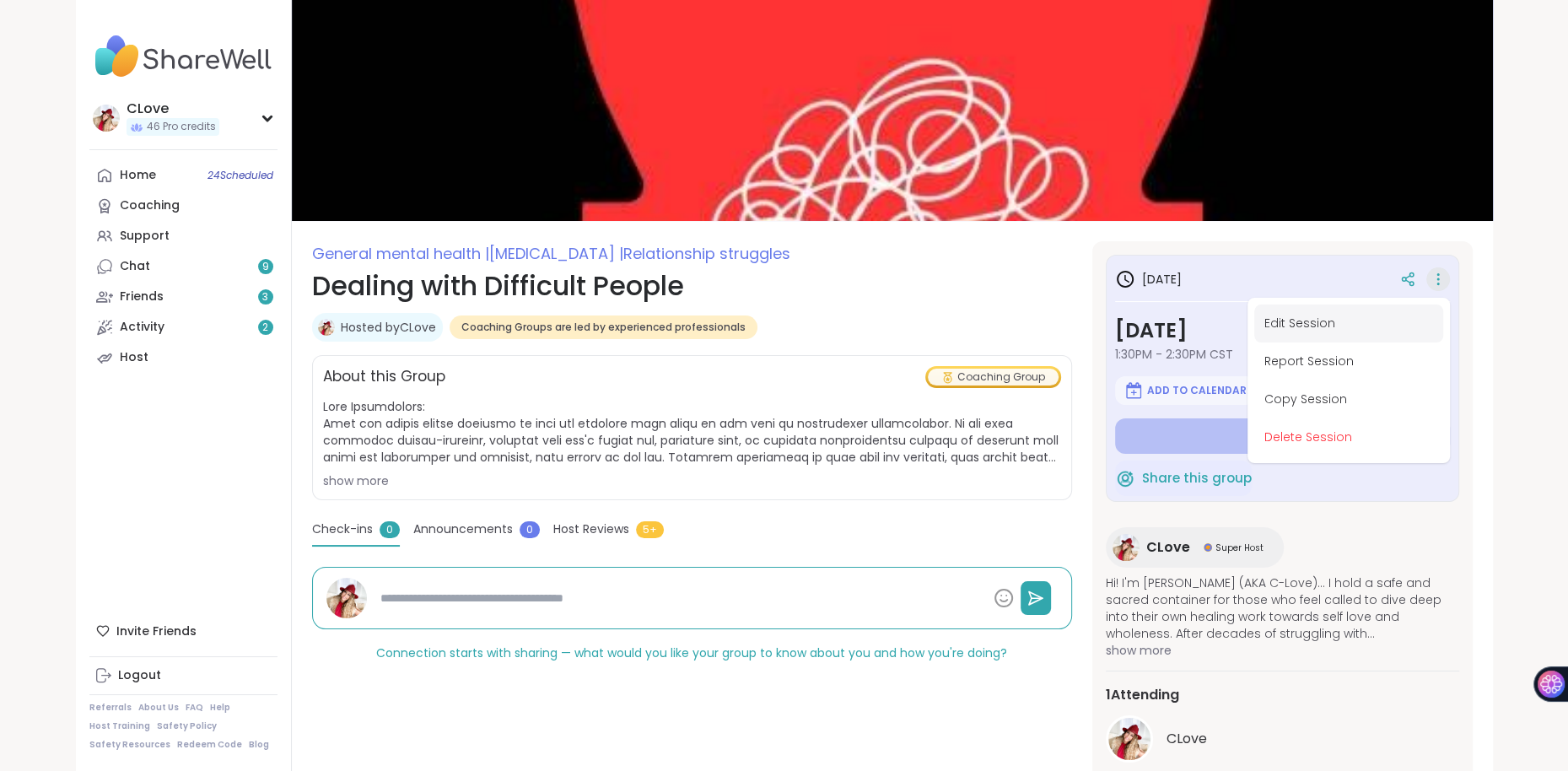
click at [1329, 314] on button "Edit Session" at bounding box center [1348, 324] width 189 height 38
type textarea "*"
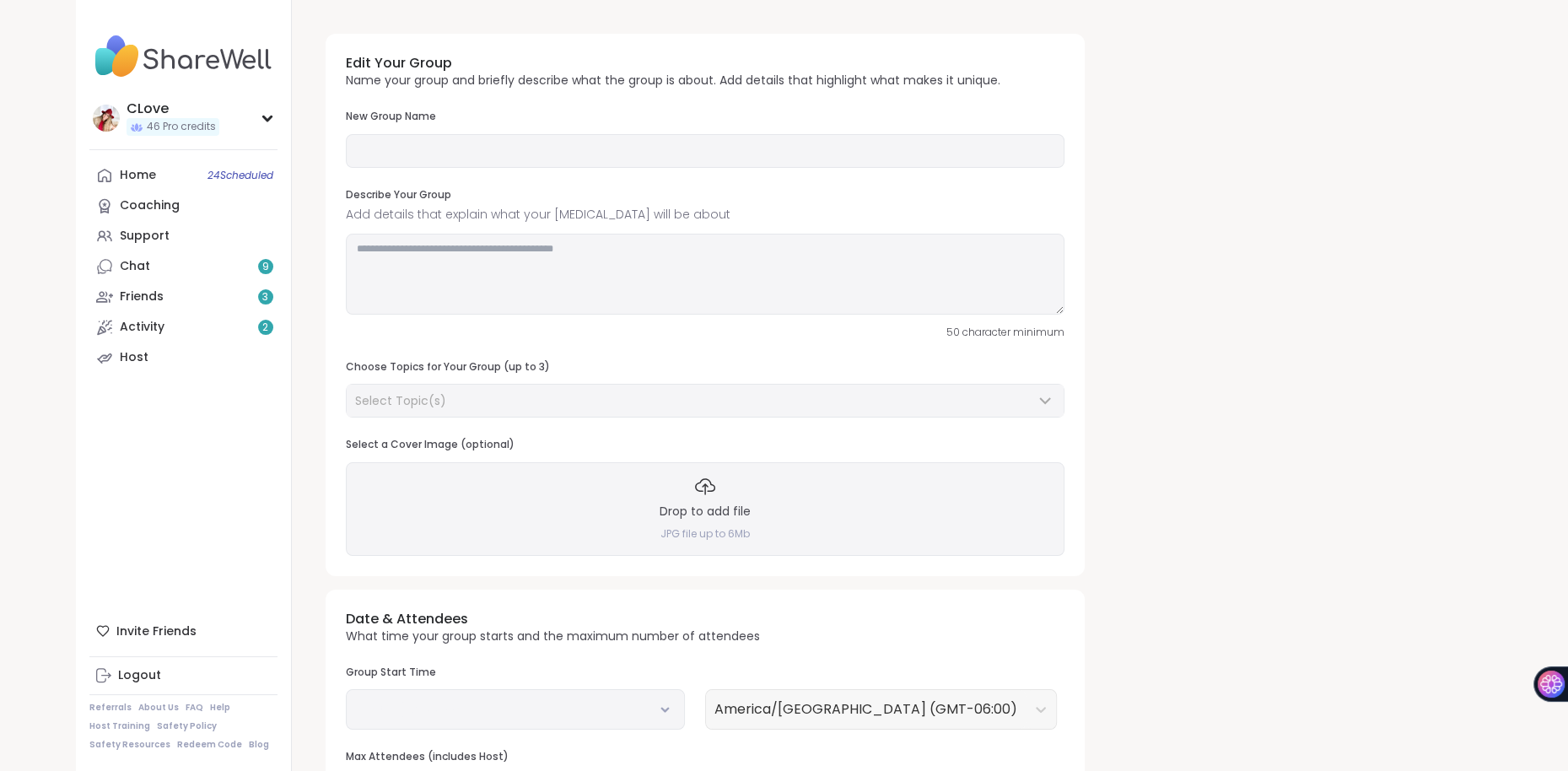
type input "**********"
type textarea "**********"
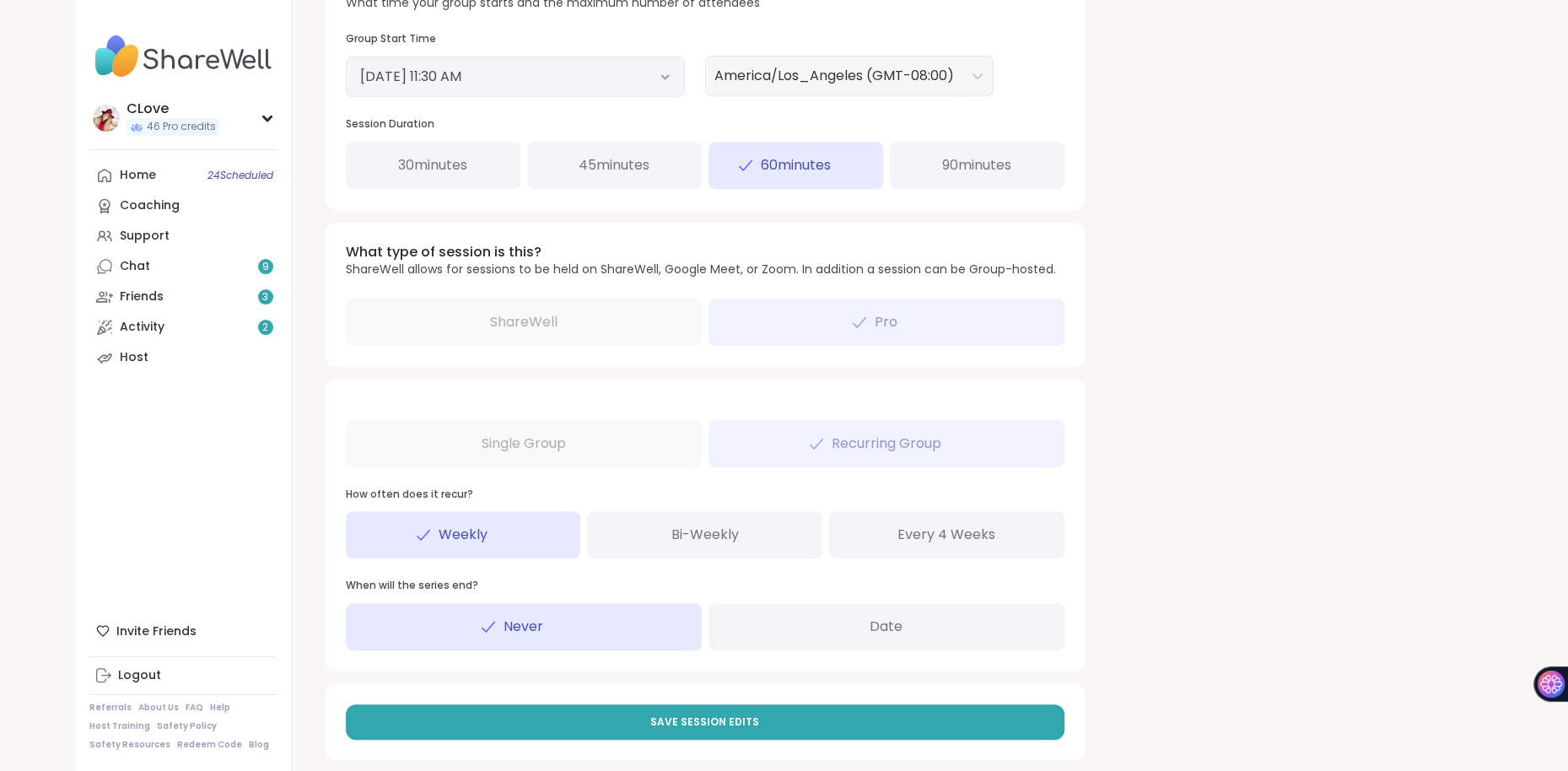
scroll to position [710, 0]
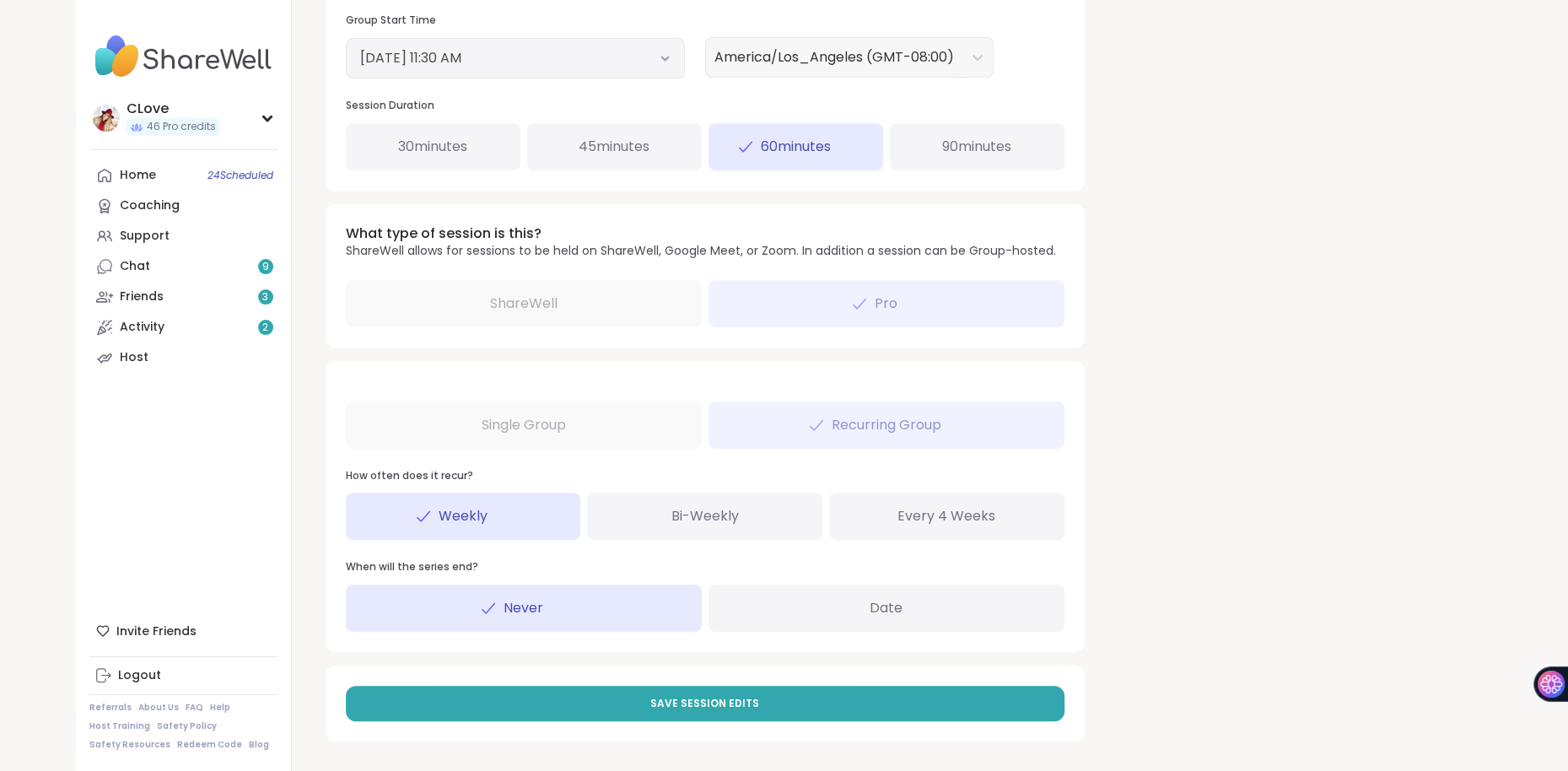
click at [570, 721] on div "Save Session Edits" at bounding box center [705, 703] width 759 height 76
click at [572, 705] on button "Save Session Edits" at bounding box center [705, 703] width 718 height 36
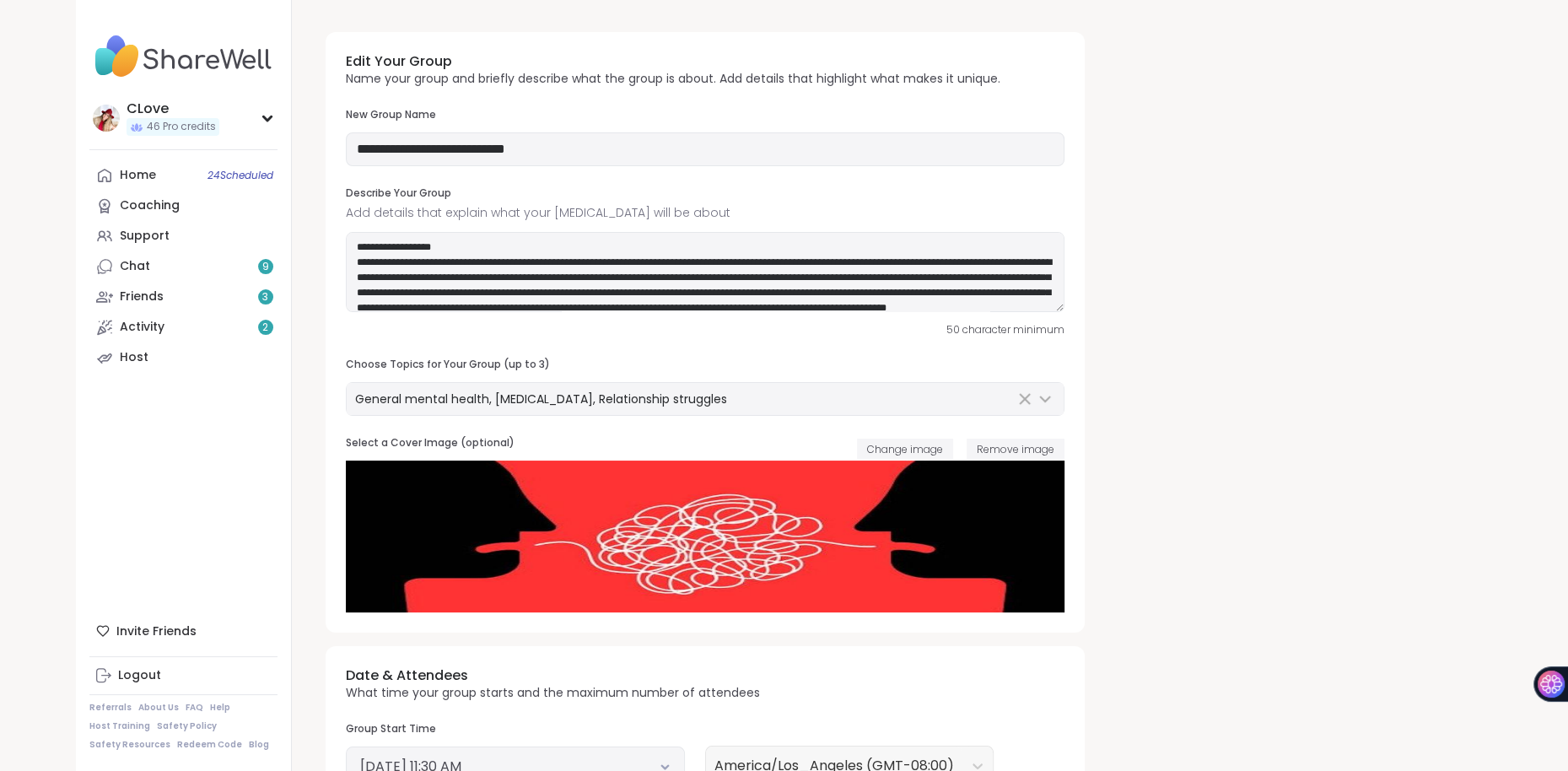
scroll to position [0, 0]
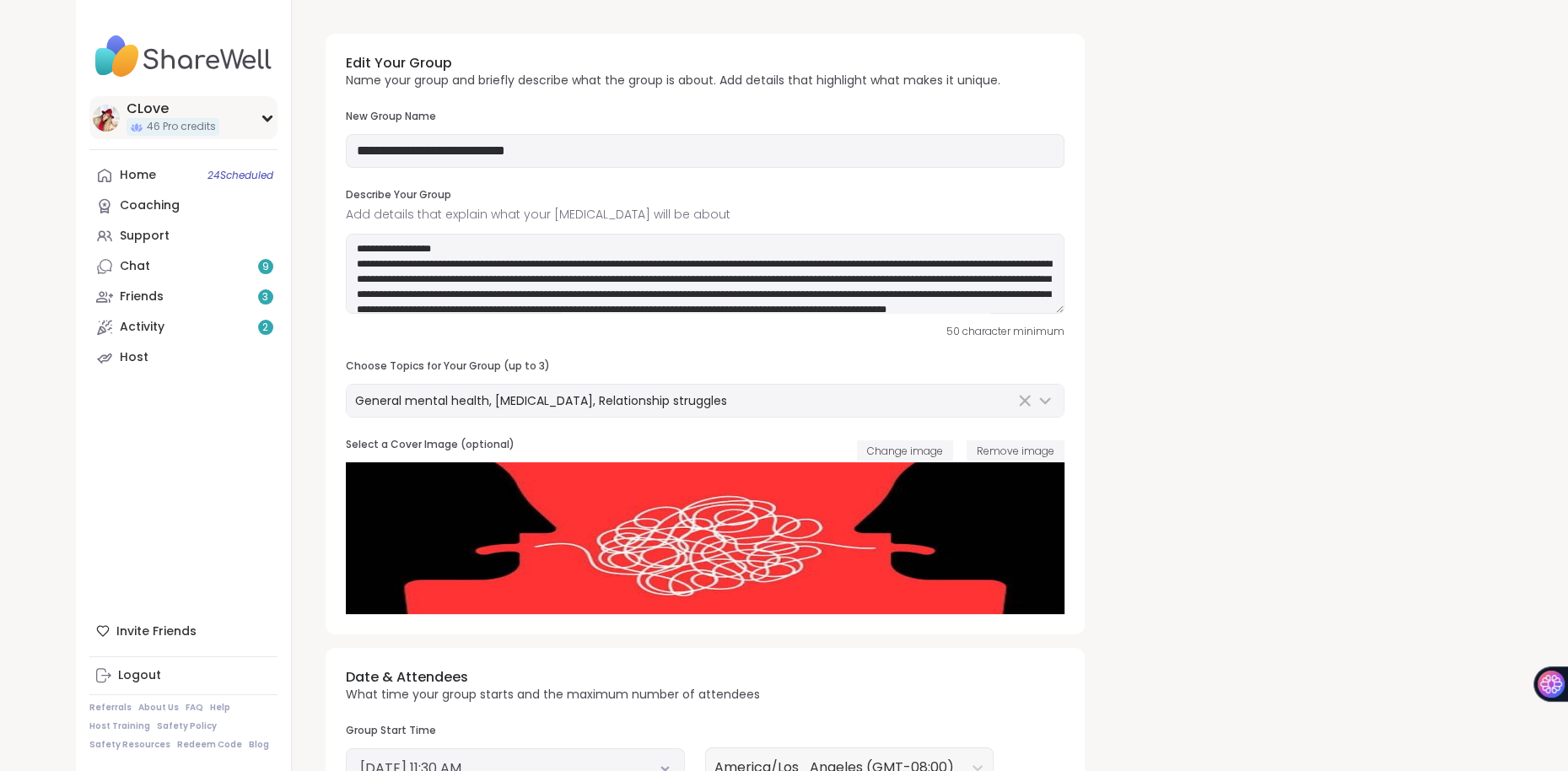
click at [133, 125] on icon at bounding box center [133, 125] width 3 height 3
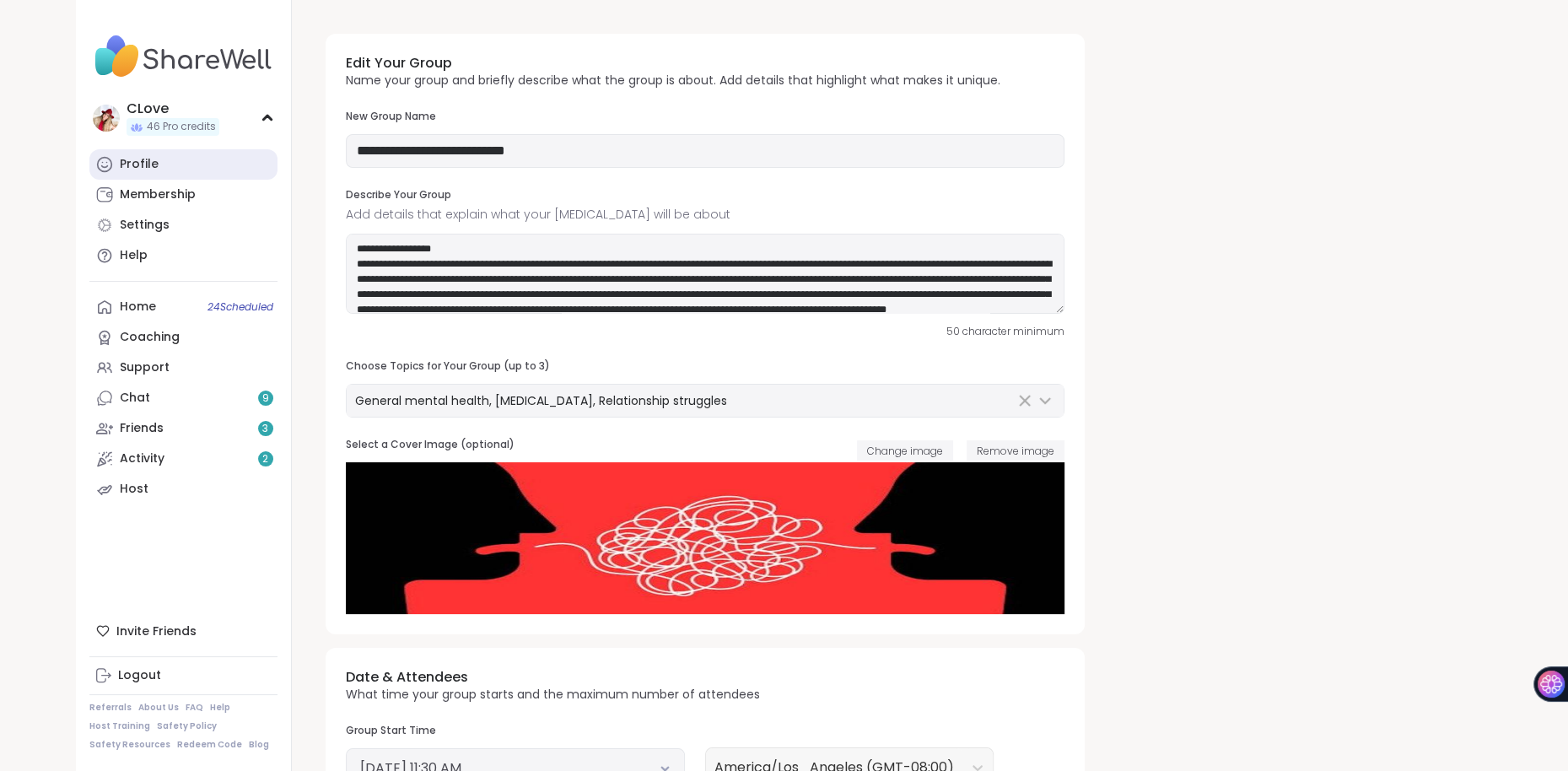
click at [128, 165] on div "Profile" at bounding box center [139, 164] width 39 height 16
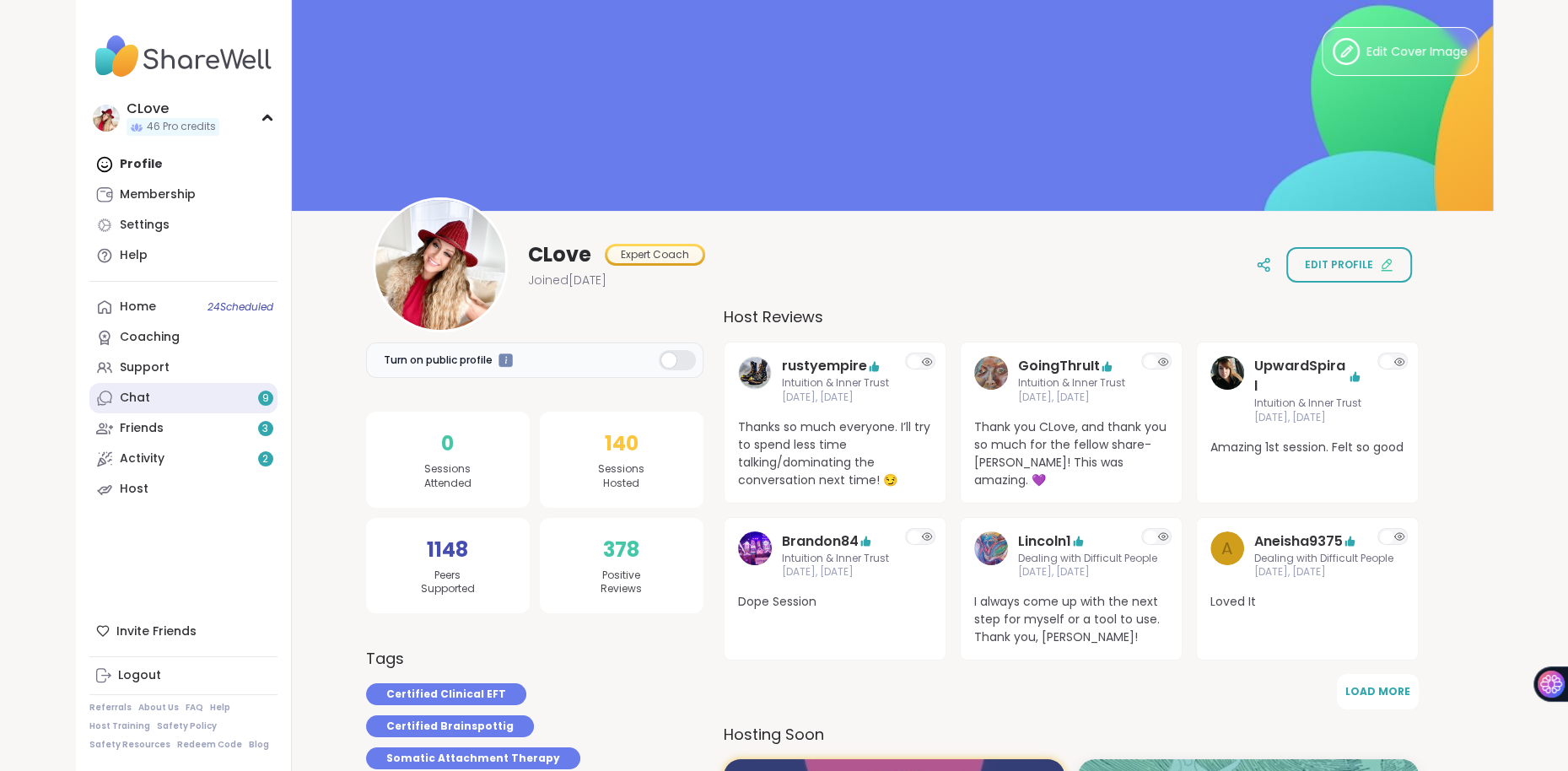
click at [129, 391] on div "Chat 9" at bounding box center [134, 398] width 30 height 16
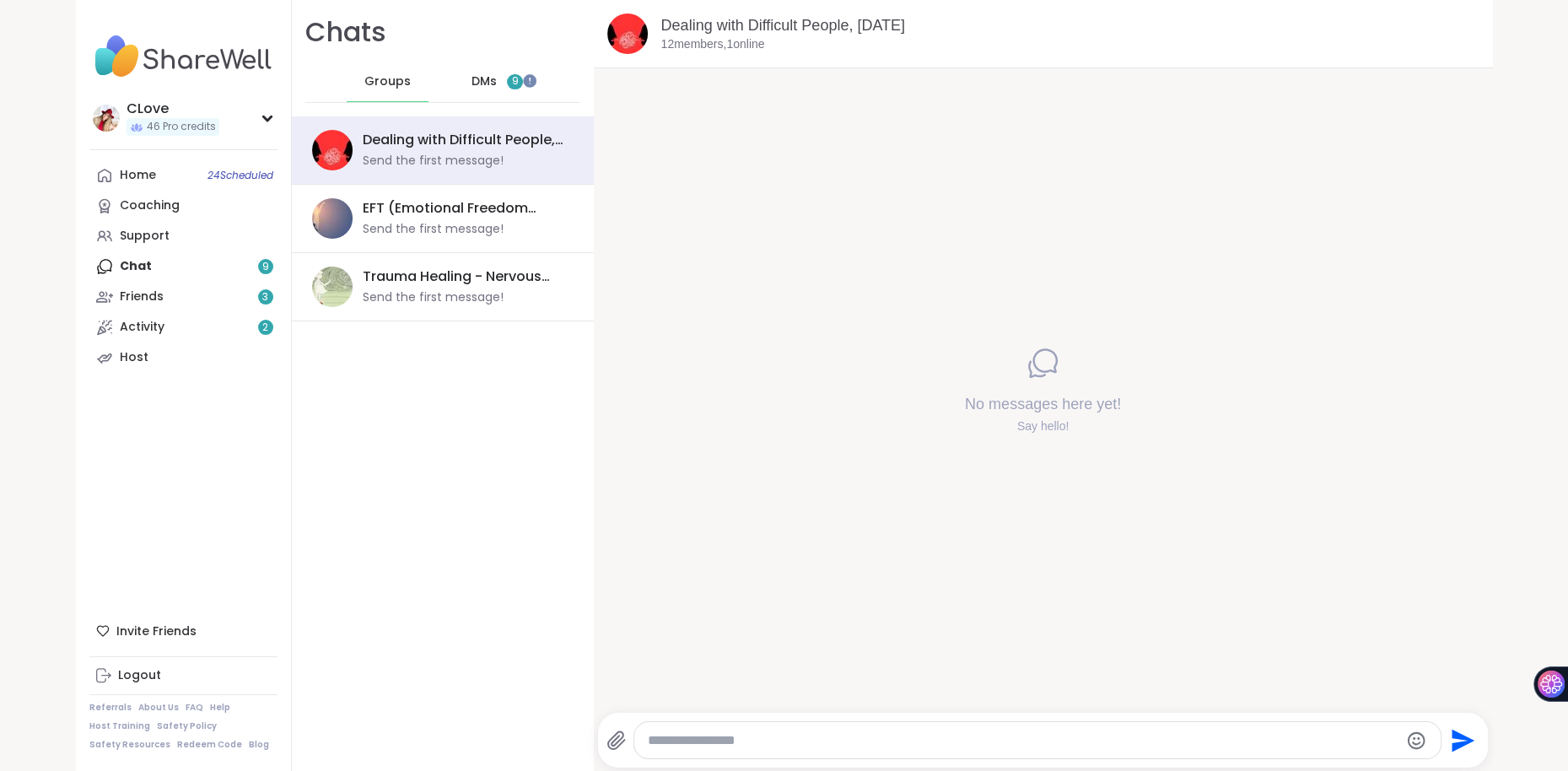
click at [518, 77] on span "9" at bounding box center [515, 82] width 7 height 15
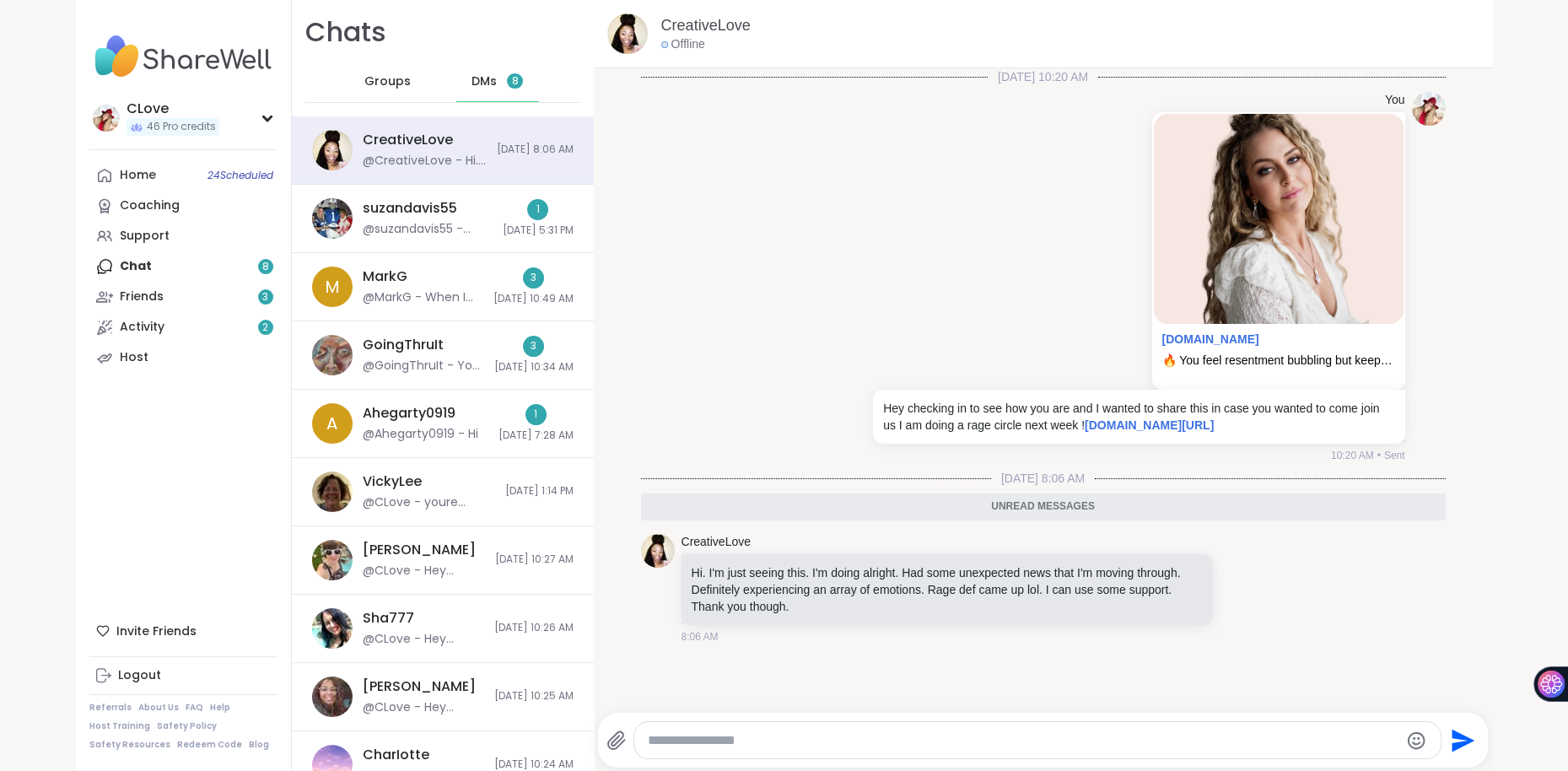
click at [692, 743] on textarea "Type your message" at bounding box center [1022, 741] width 751 height 16
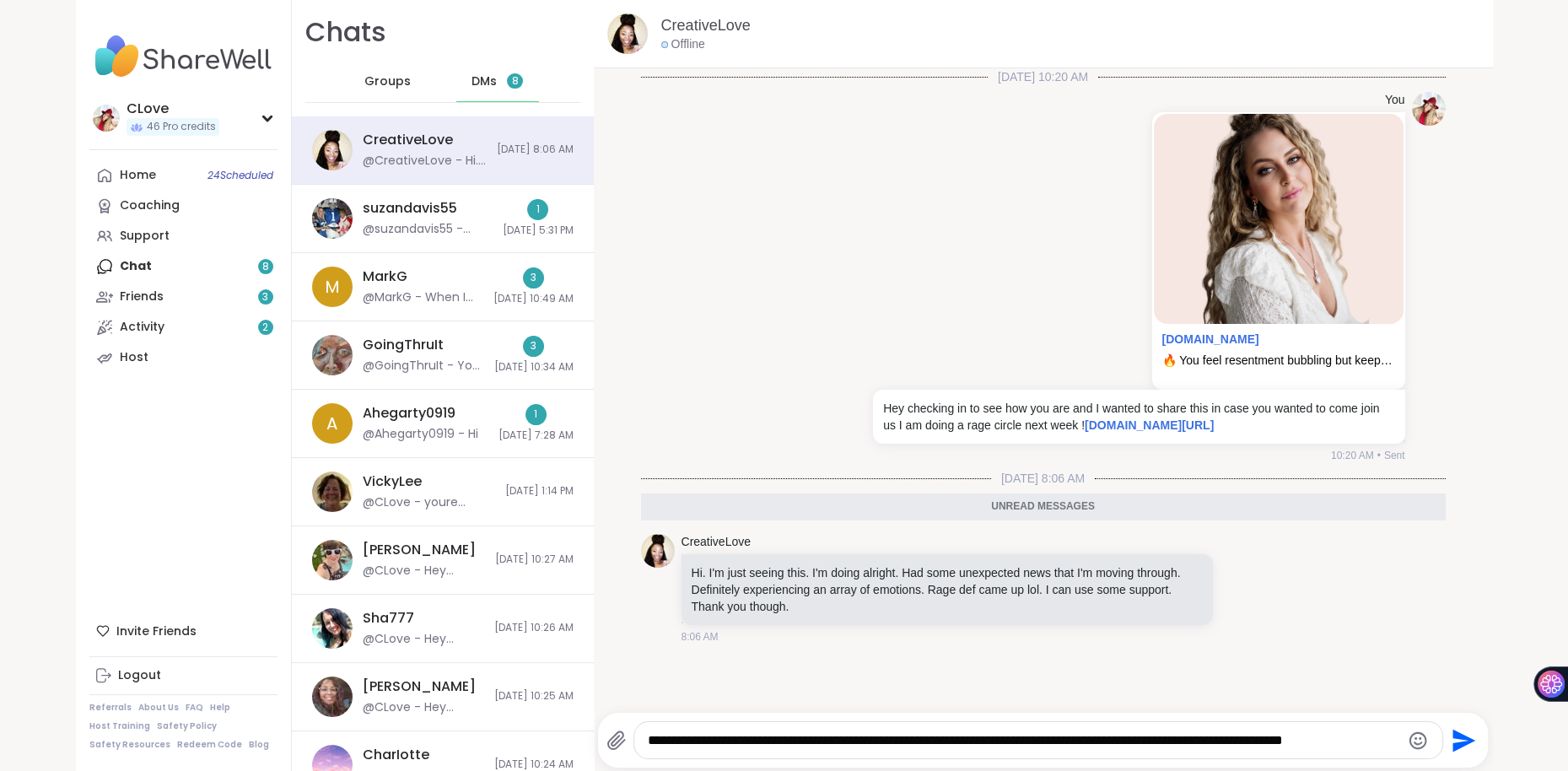
type textarea "**********"
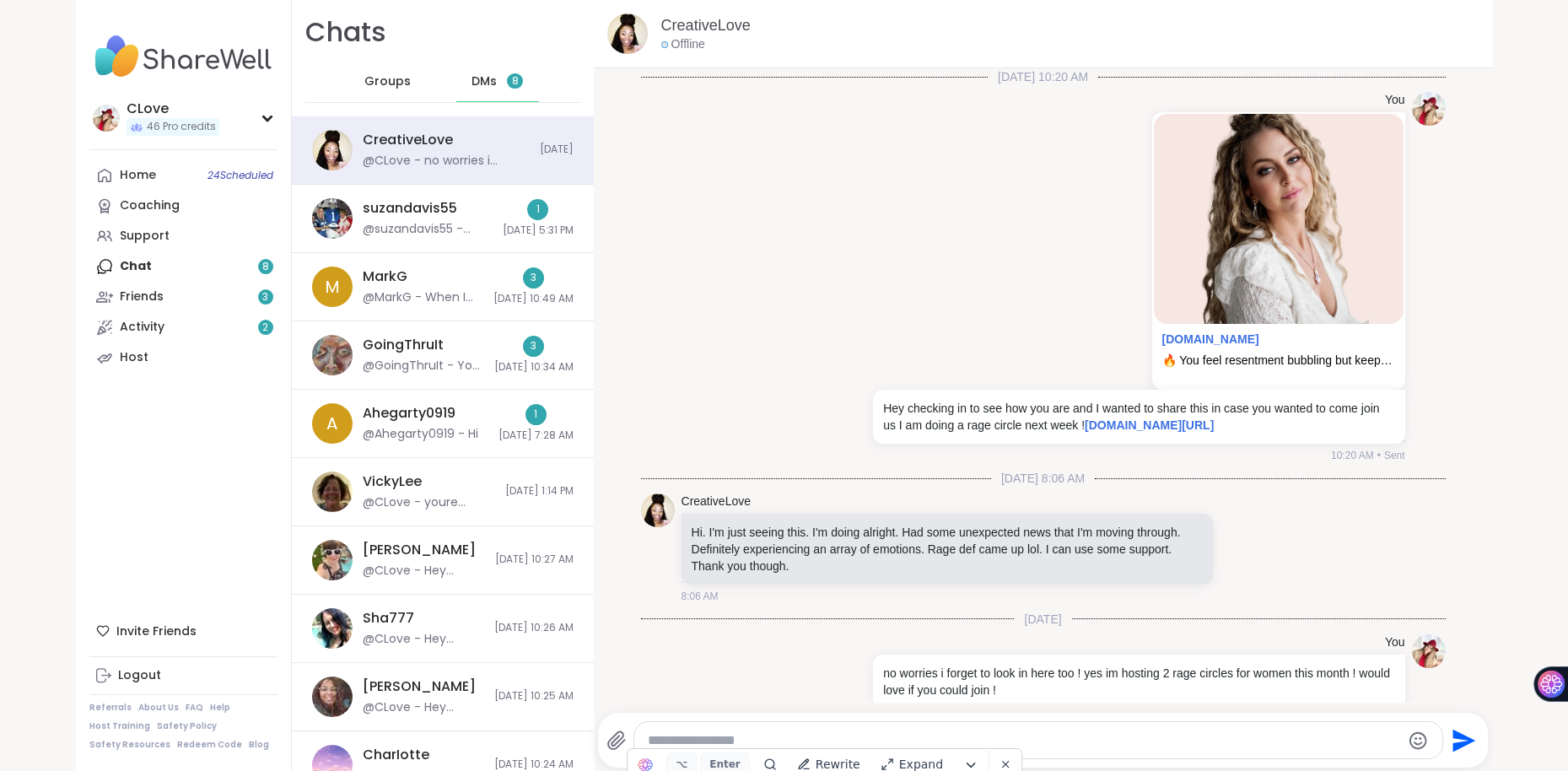
scroll to position [30, 0]
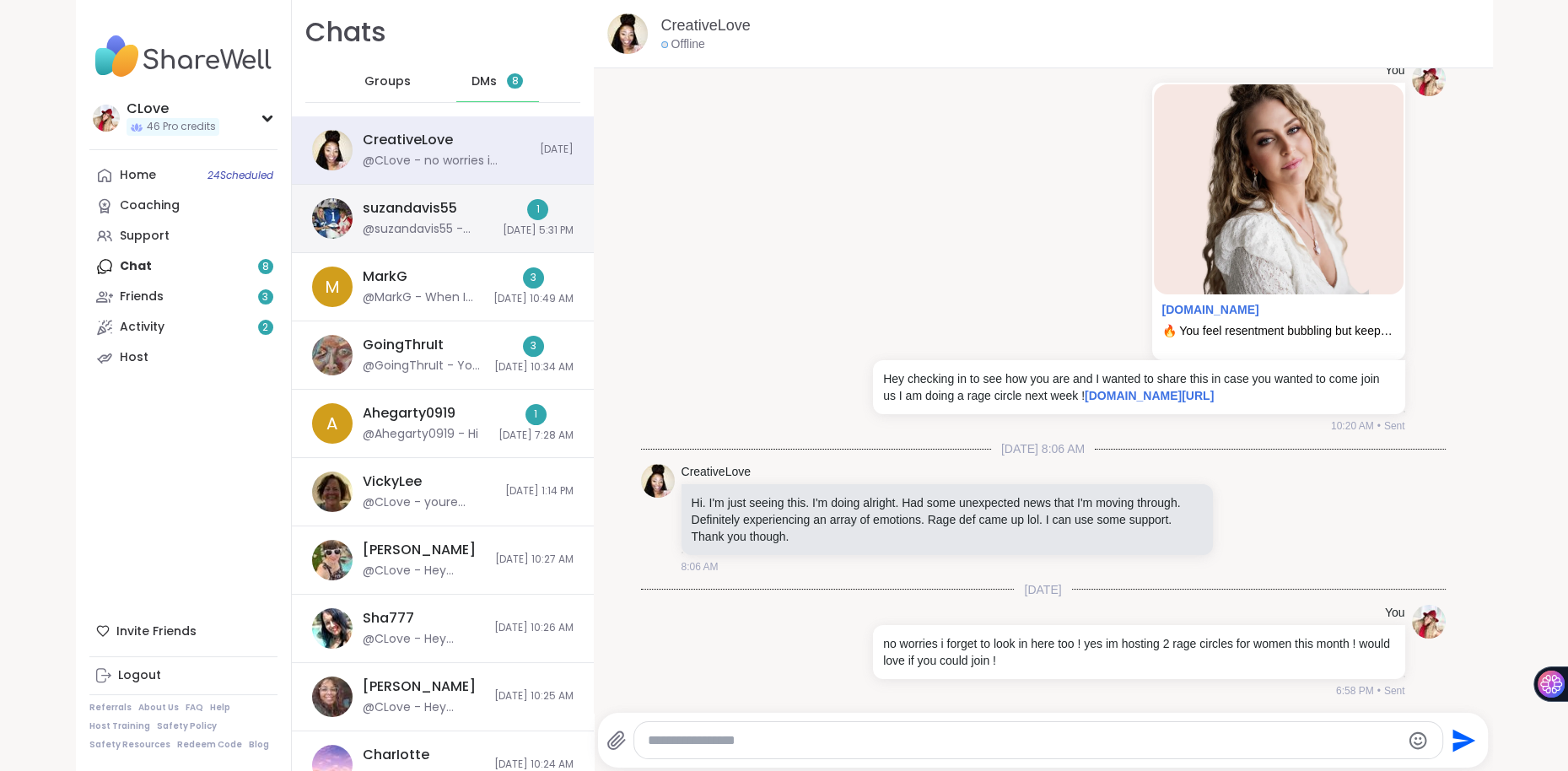
click at [422, 226] on div "@suzandavis55 - Thank you! I was not able to get into Sharewell at all [DATE]. …" at bounding box center [428, 229] width 130 height 16
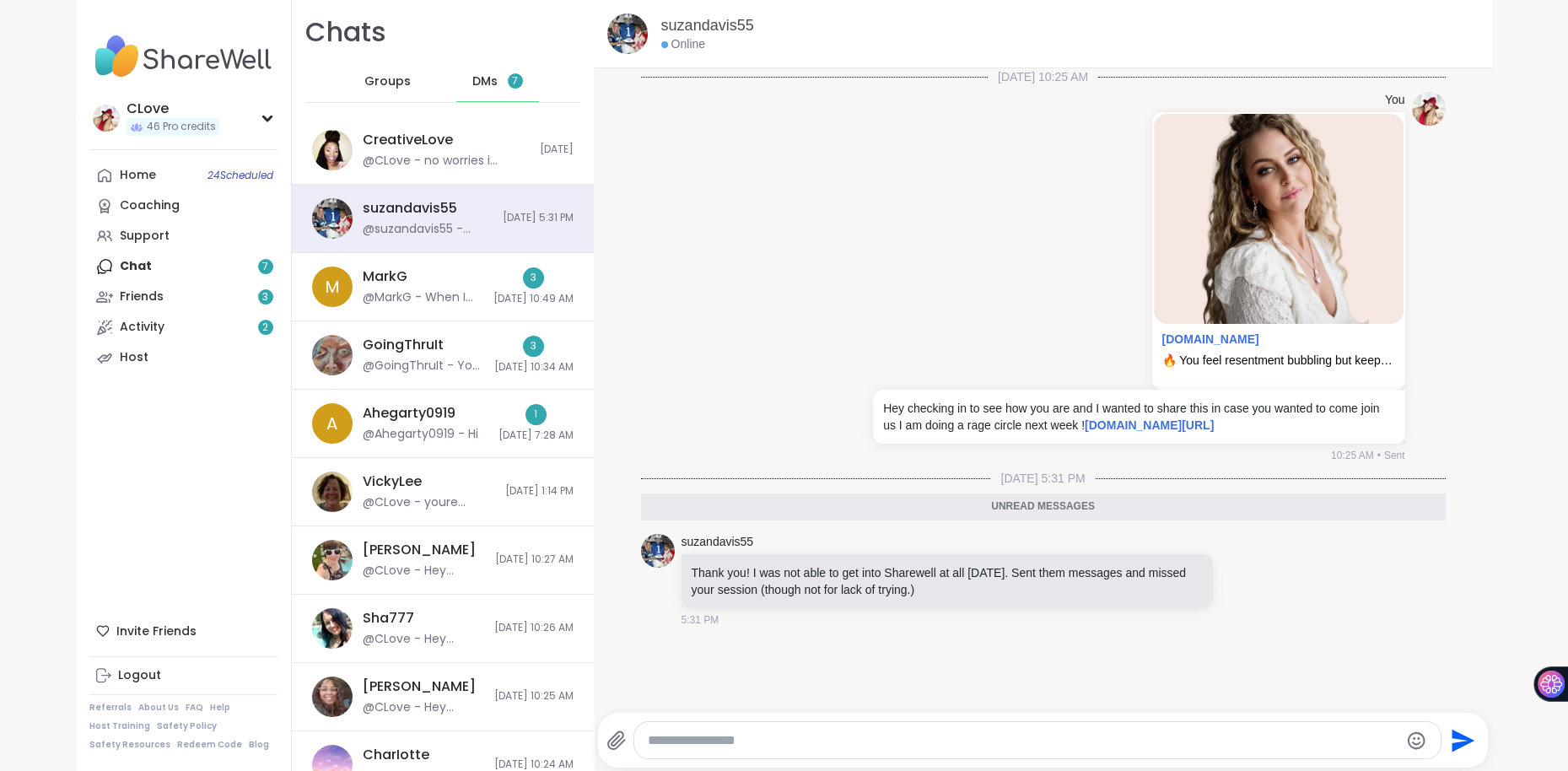
click at [666, 748] on textarea "Type your message" at bounding box center [1022, 741] width 751 height 16
type textarea "**********"
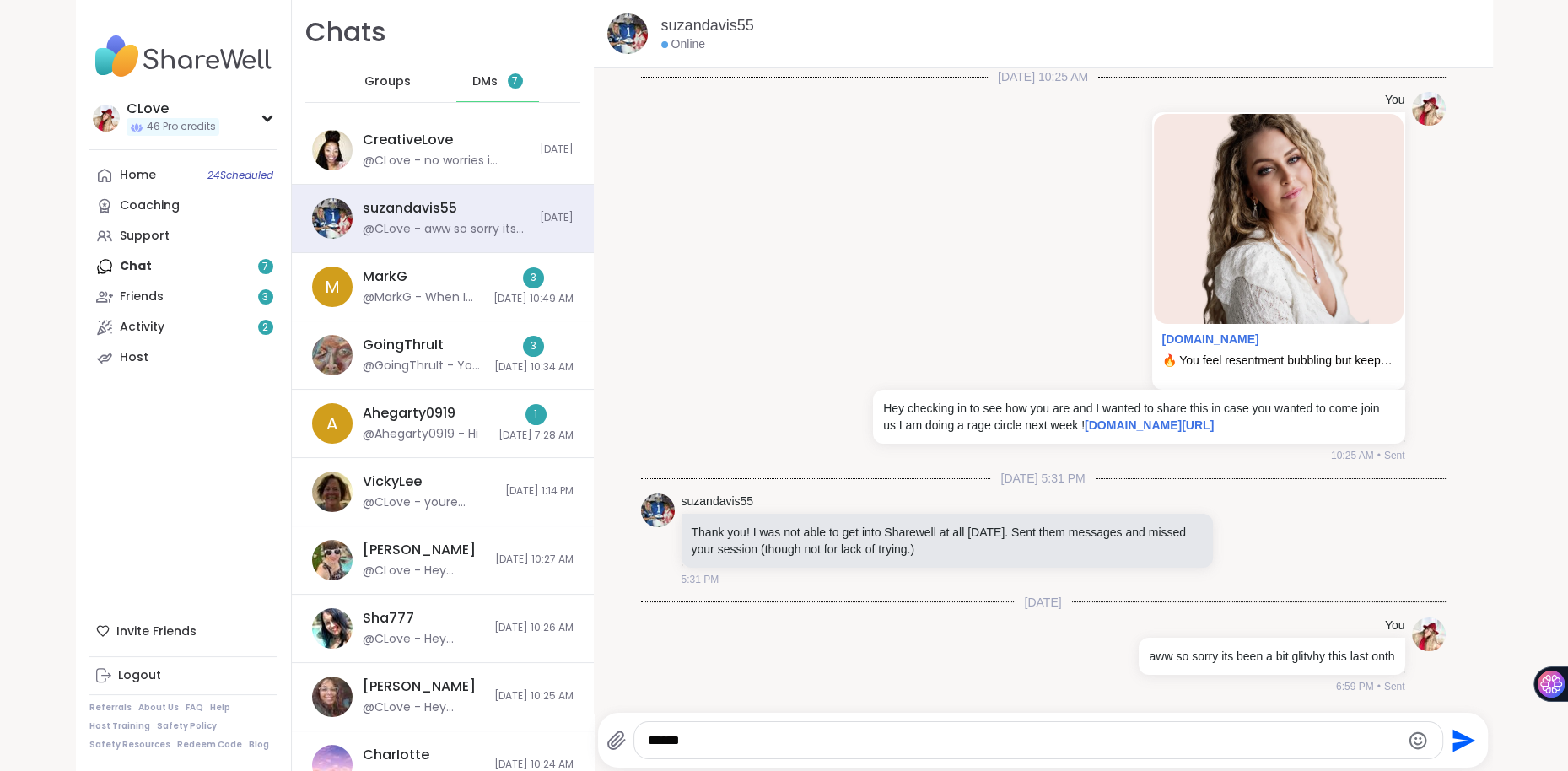
type textarea "*******"
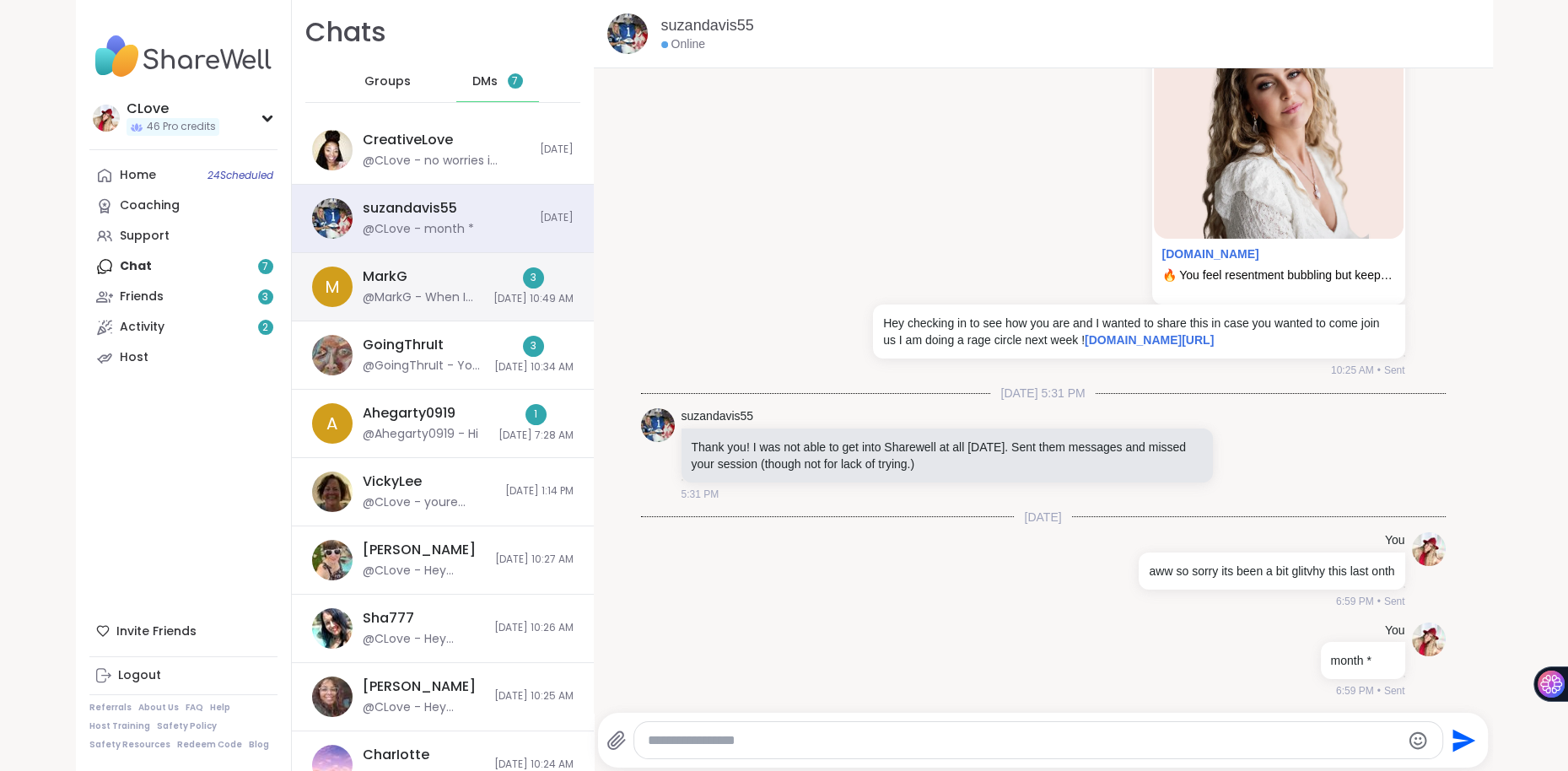
click at [412, 283] on div "MarkG @MarkG - When I was on I felt a connection between us through Sharewell a…" at bounding box center [423, 287] width 121 height 39
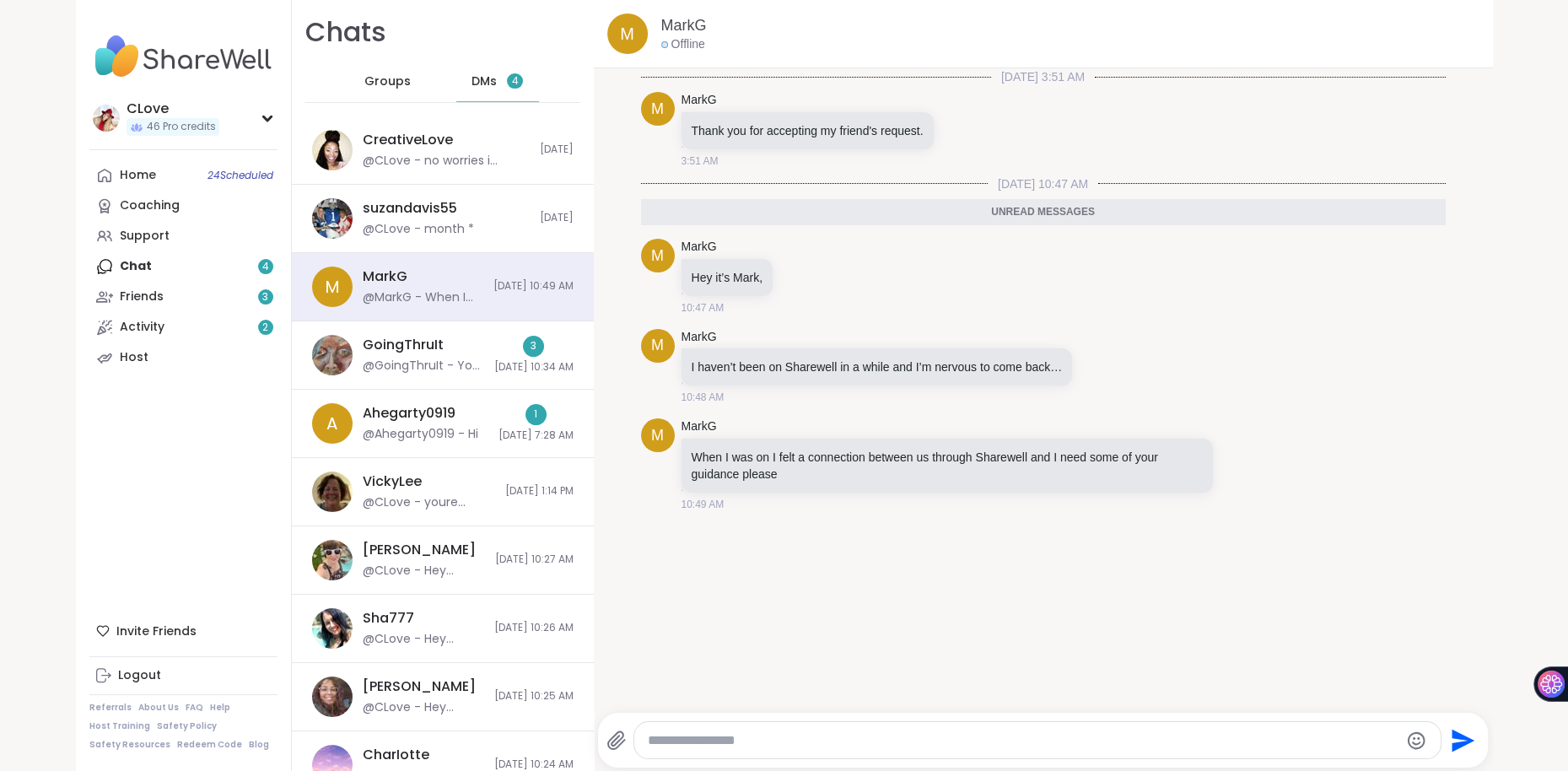
click at [677, 750] on div at bounding box center [1037, 741] width 806 height 36
click at [677, 746] on textarea "Type your message" at bounding box center [1022, 741] width 751 height 16
type textarea "**********"
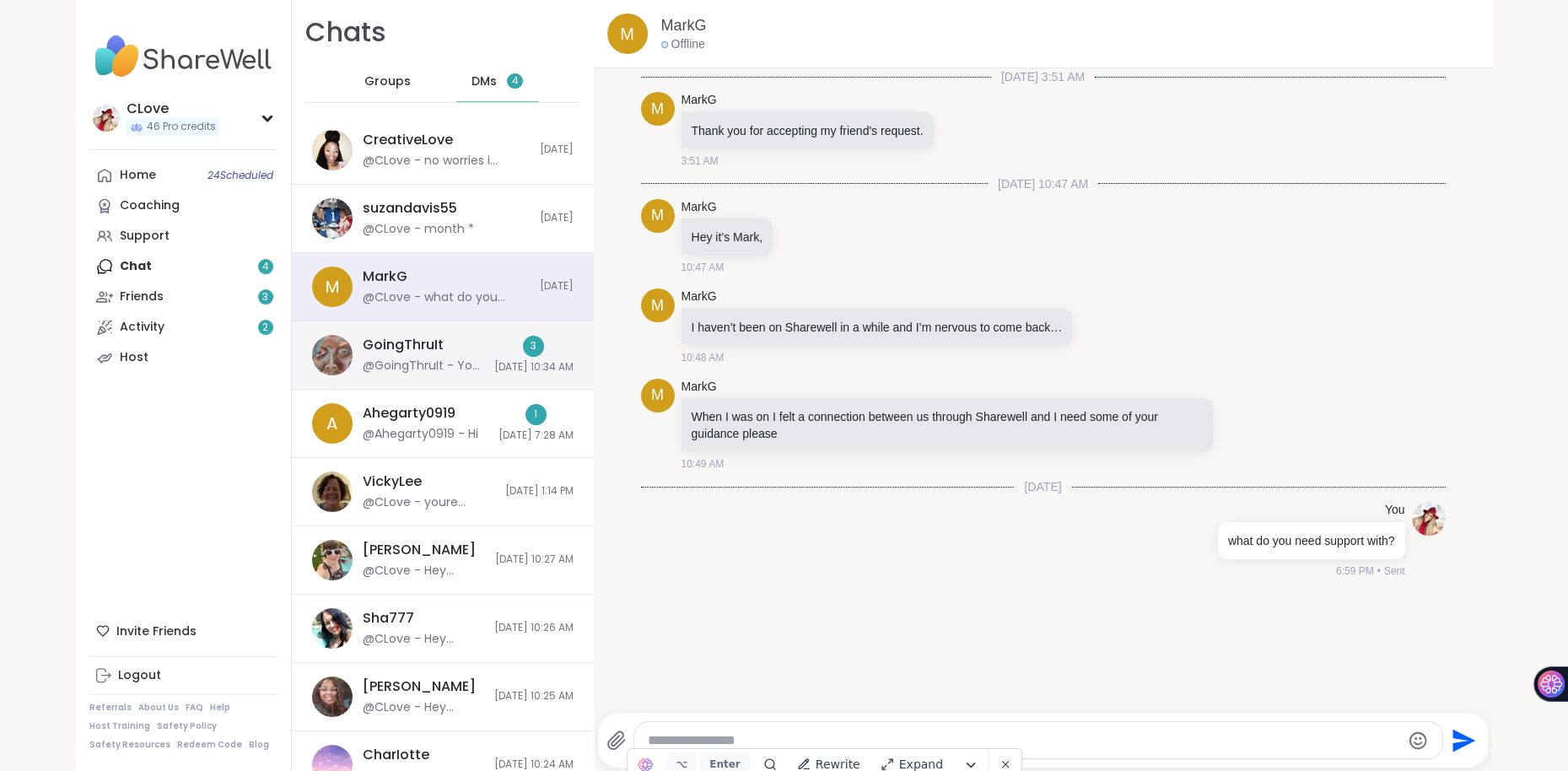
click at [408, 340] on div "GoingThruIt" at bounding box center [403, 345] width 81 height 18
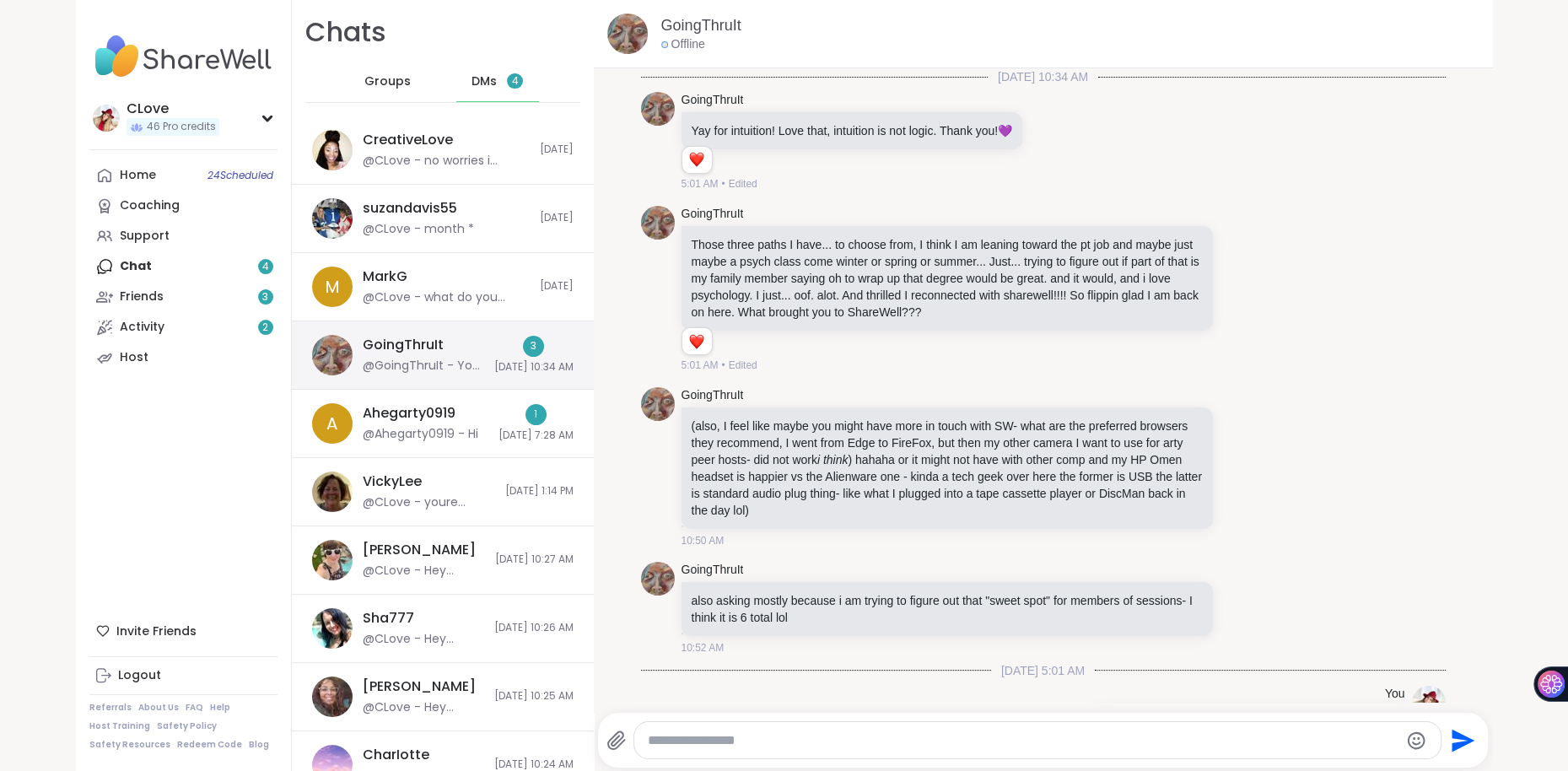
scroll to position [544, 0]
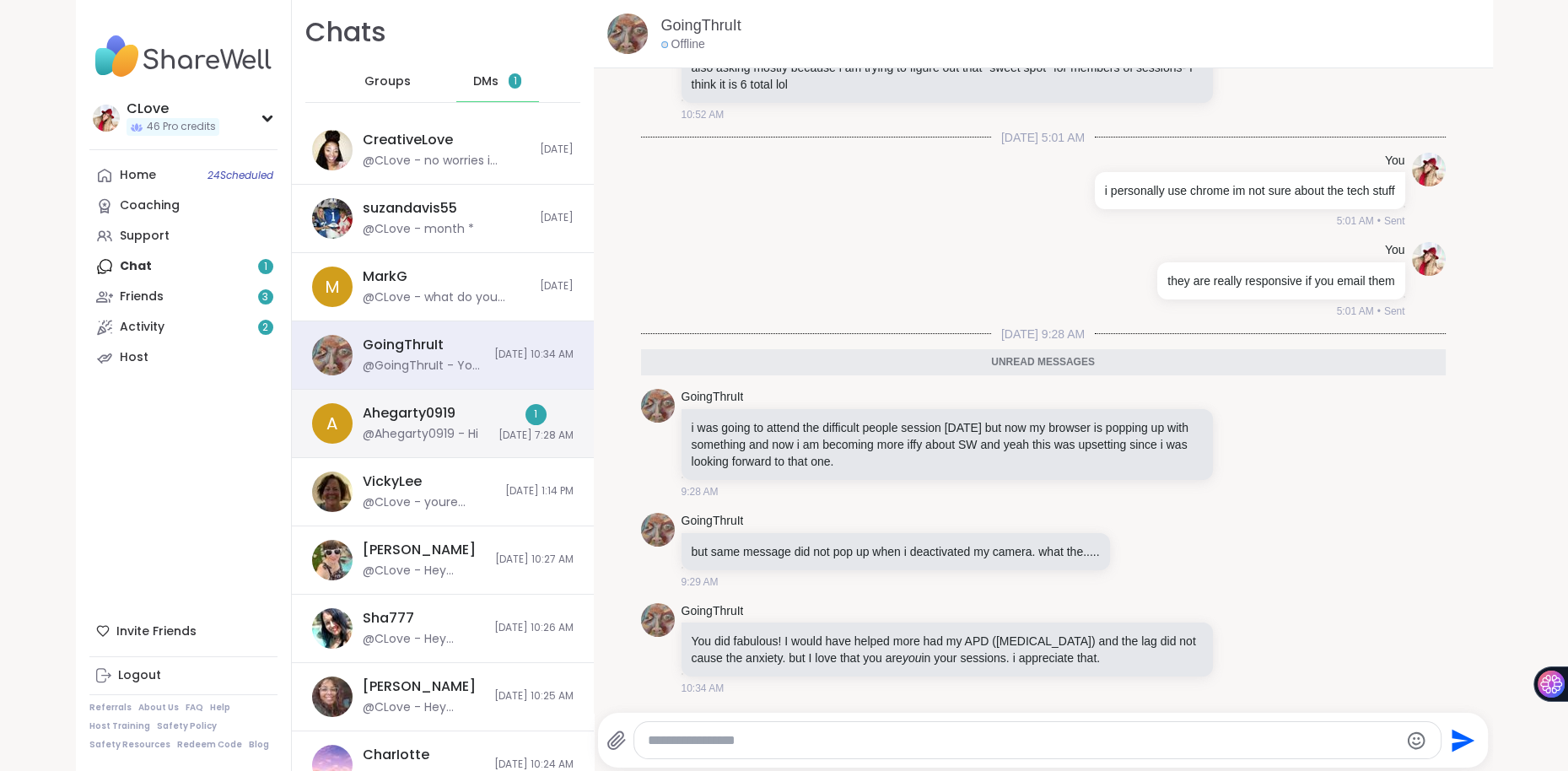
click at [408, 426] on div "@Ahegarty0919 - Hi" at bounding box center [420, 434] width 115 height 16
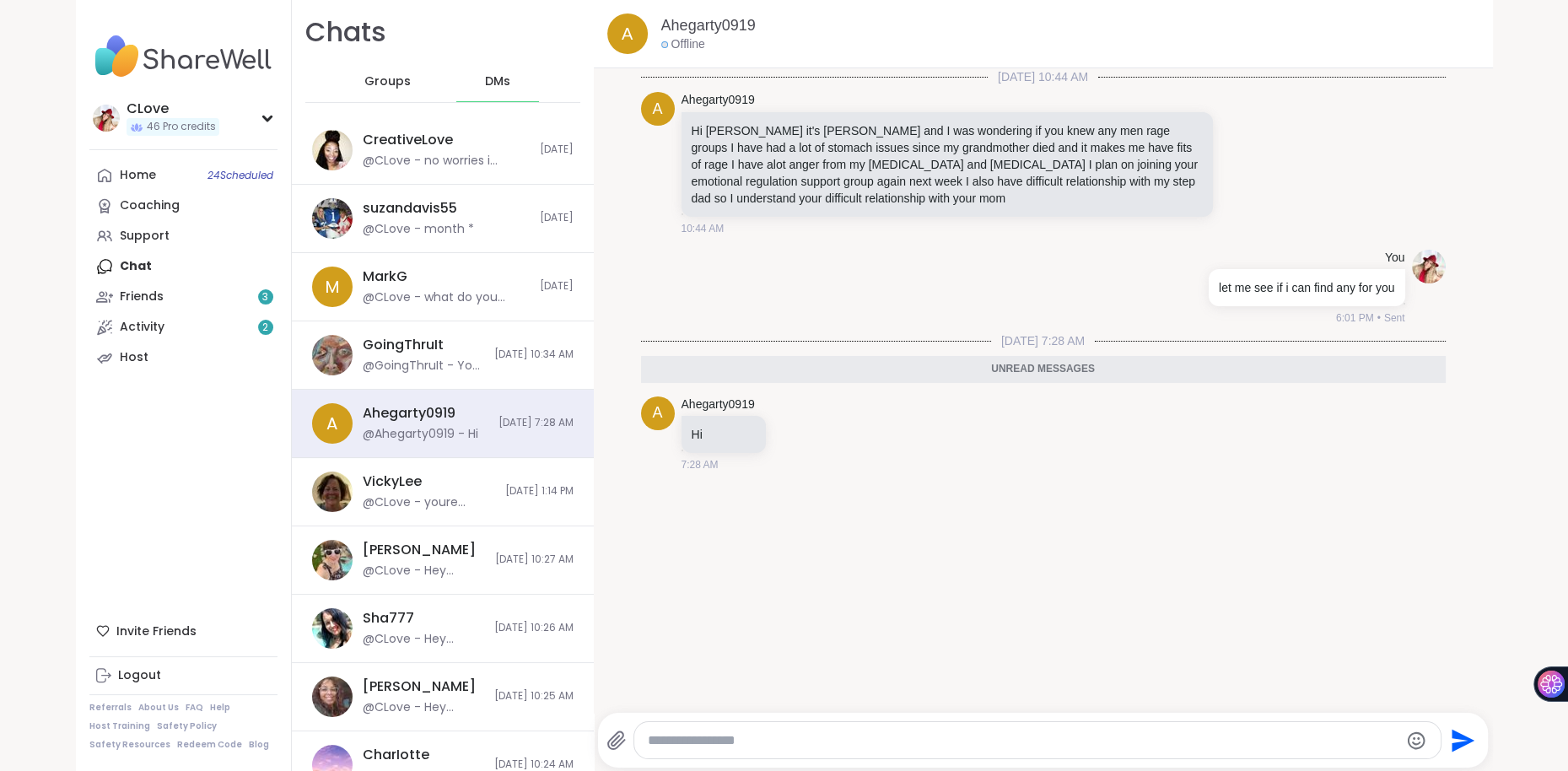
click at [725, 736] on textarea "Type your message" at bounding box center [1022, 741] width 751 height 16
type textarea "**********"
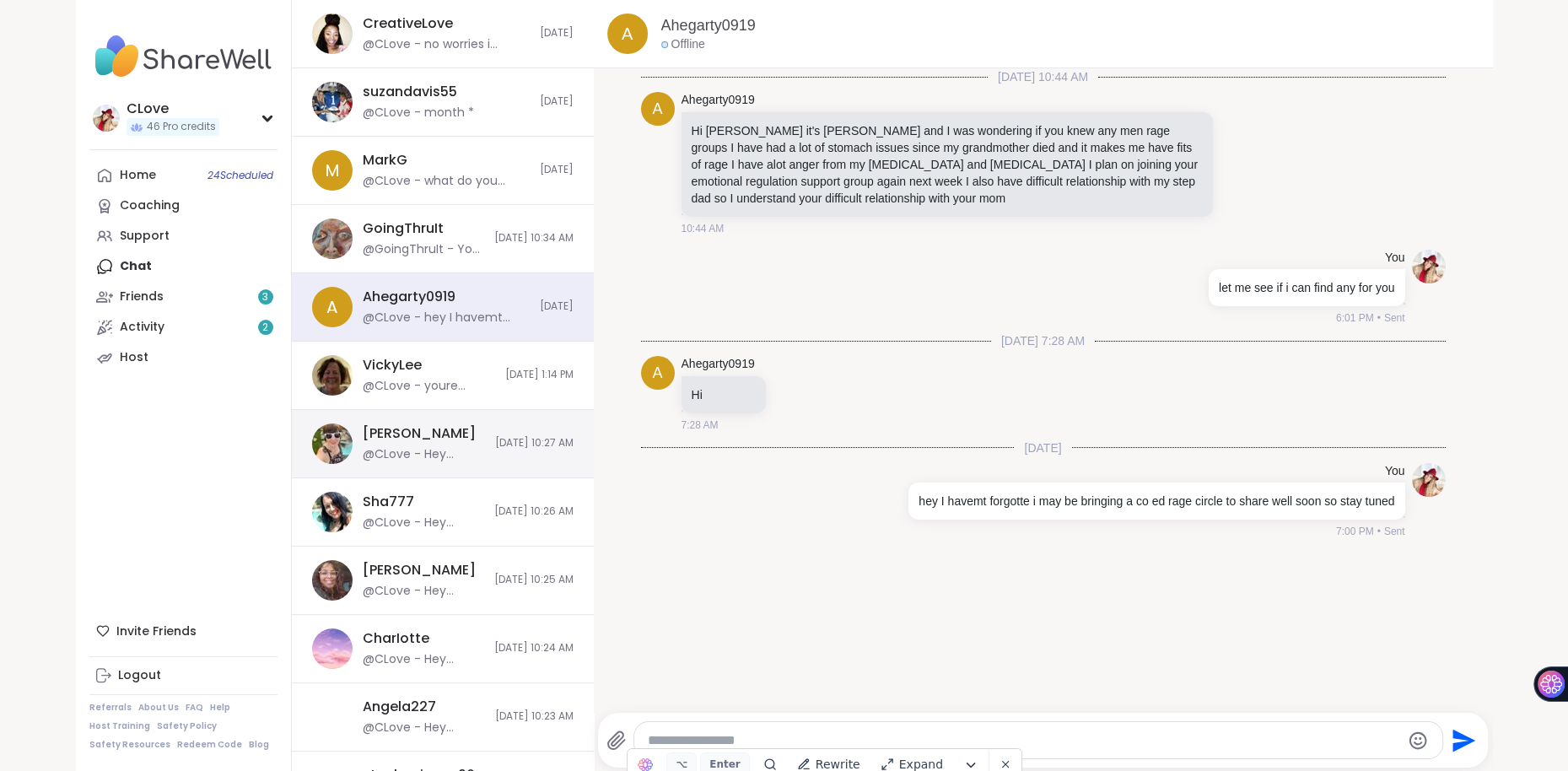
scroll to position [0, 0]
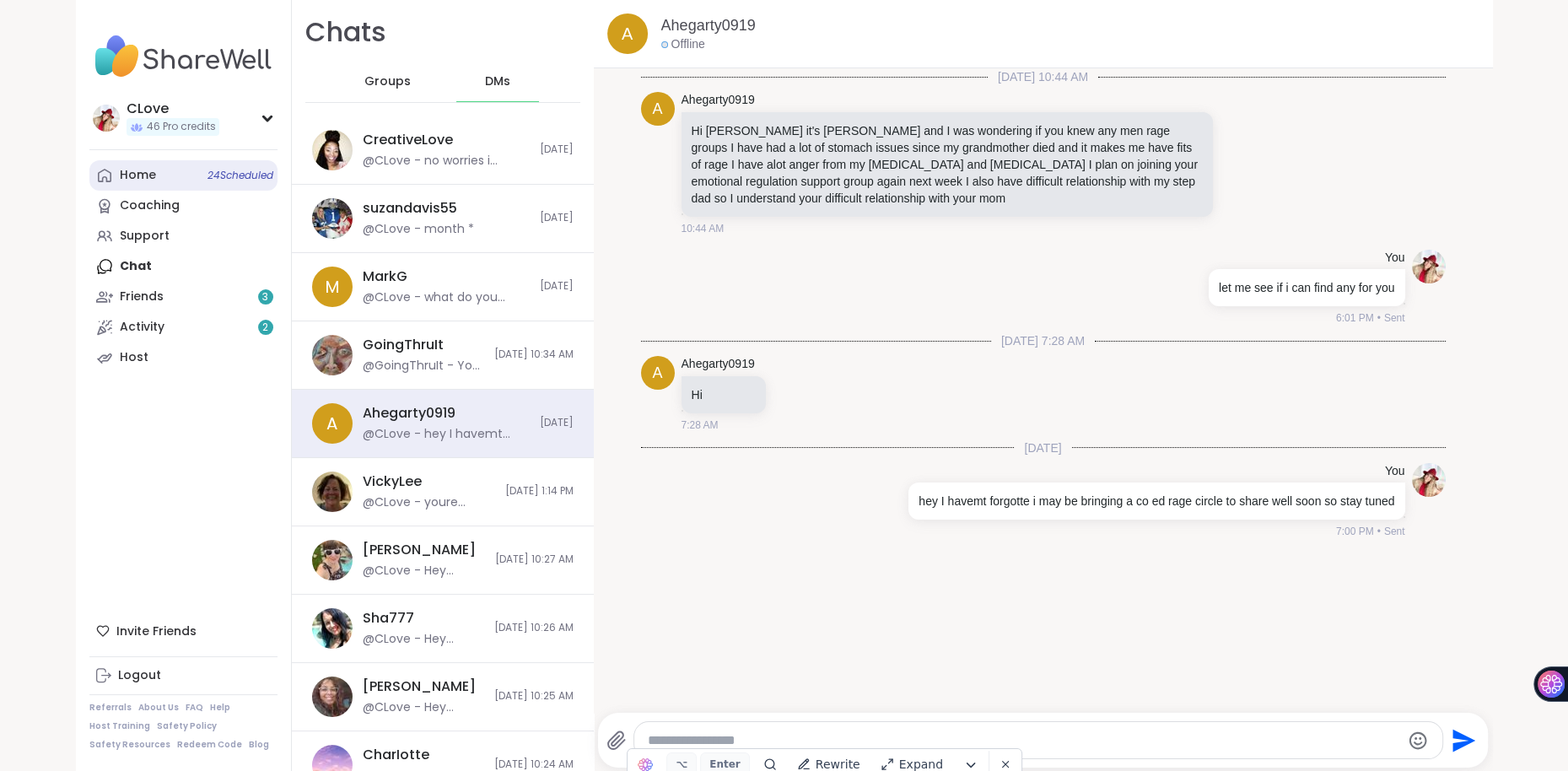
click at [134, 174] on div "Home 24 Scheduled" at bounding box center [138, 175] width 36 height 16
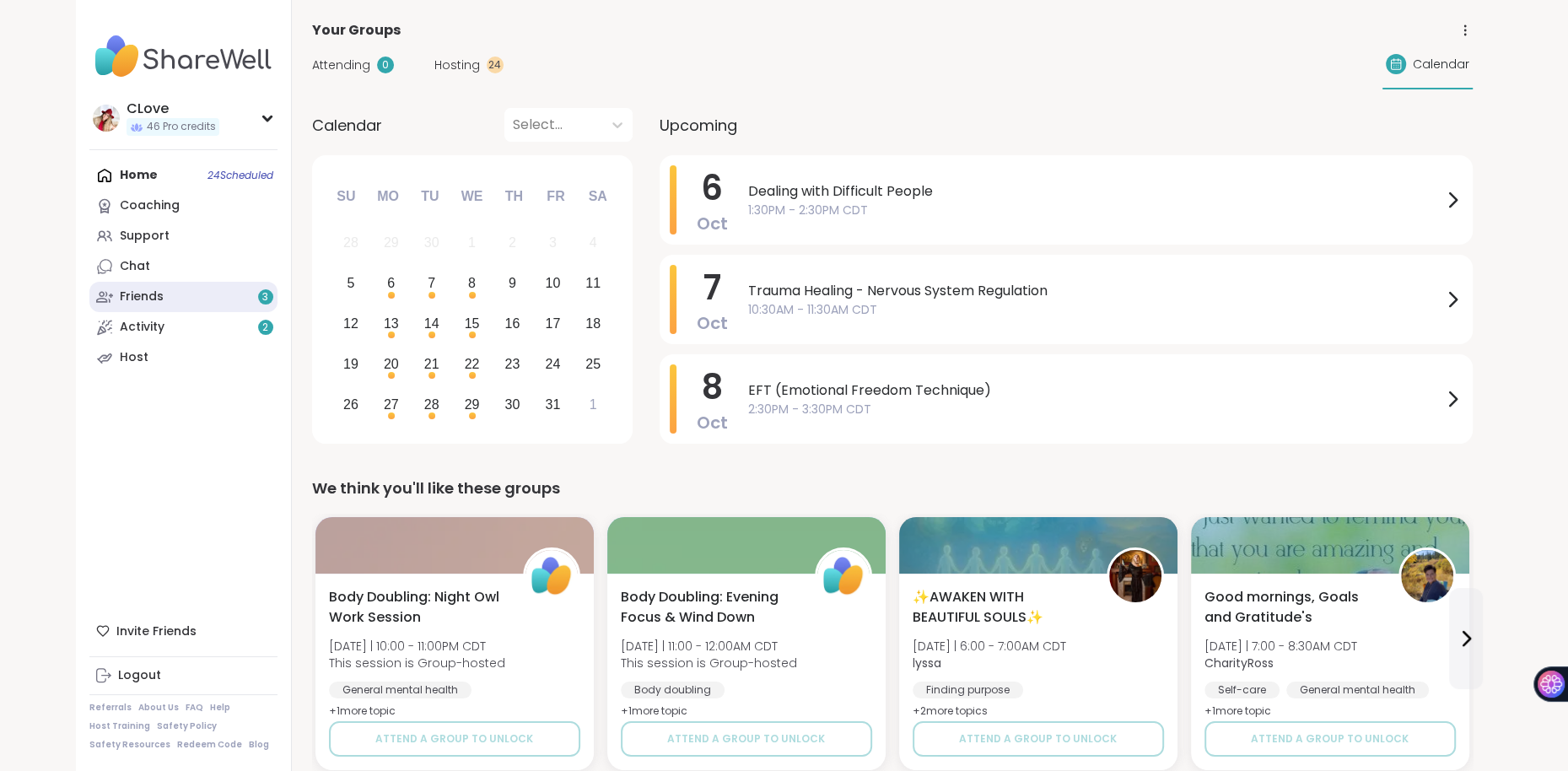
click at [206, 294] on link "Friends 3" at bounding box center [183, 297] width 188 height 30
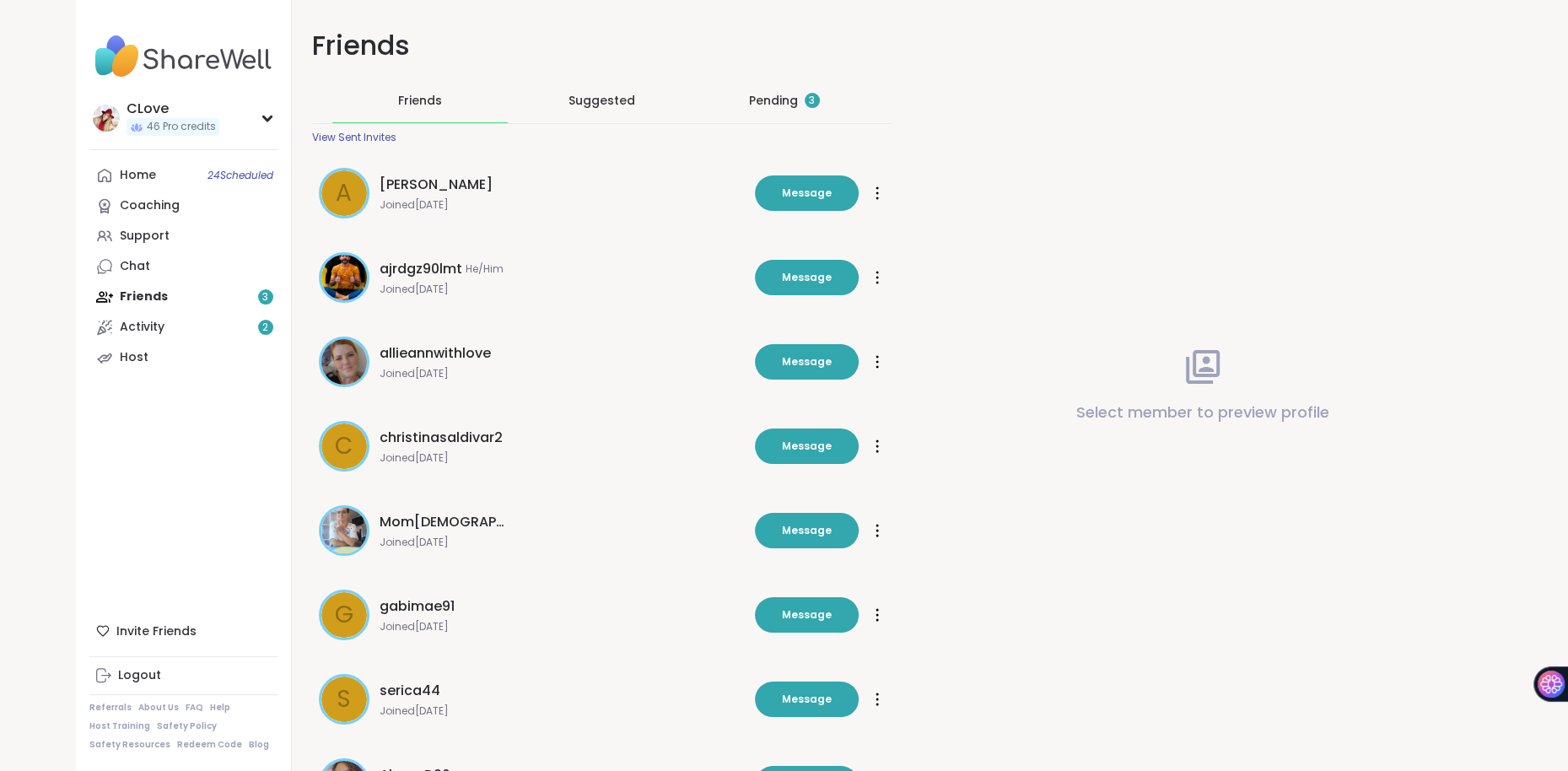
click at [791, 106] on div "Pending 3" at bounding box center [784, 100] width 71 height 16
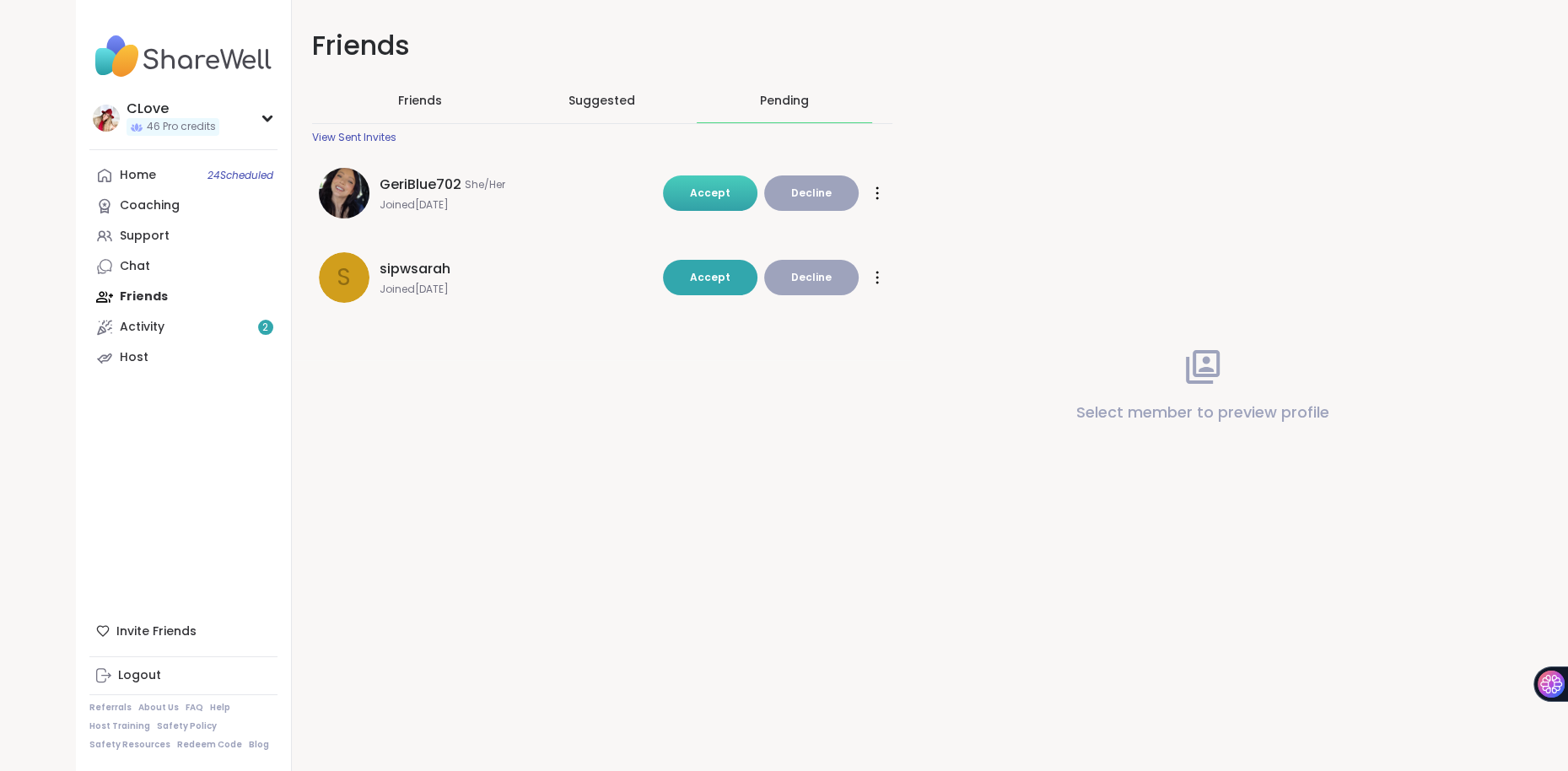
click at [707, 191] on span "Accept" at bounding box center [710, 193] width 41 height 15
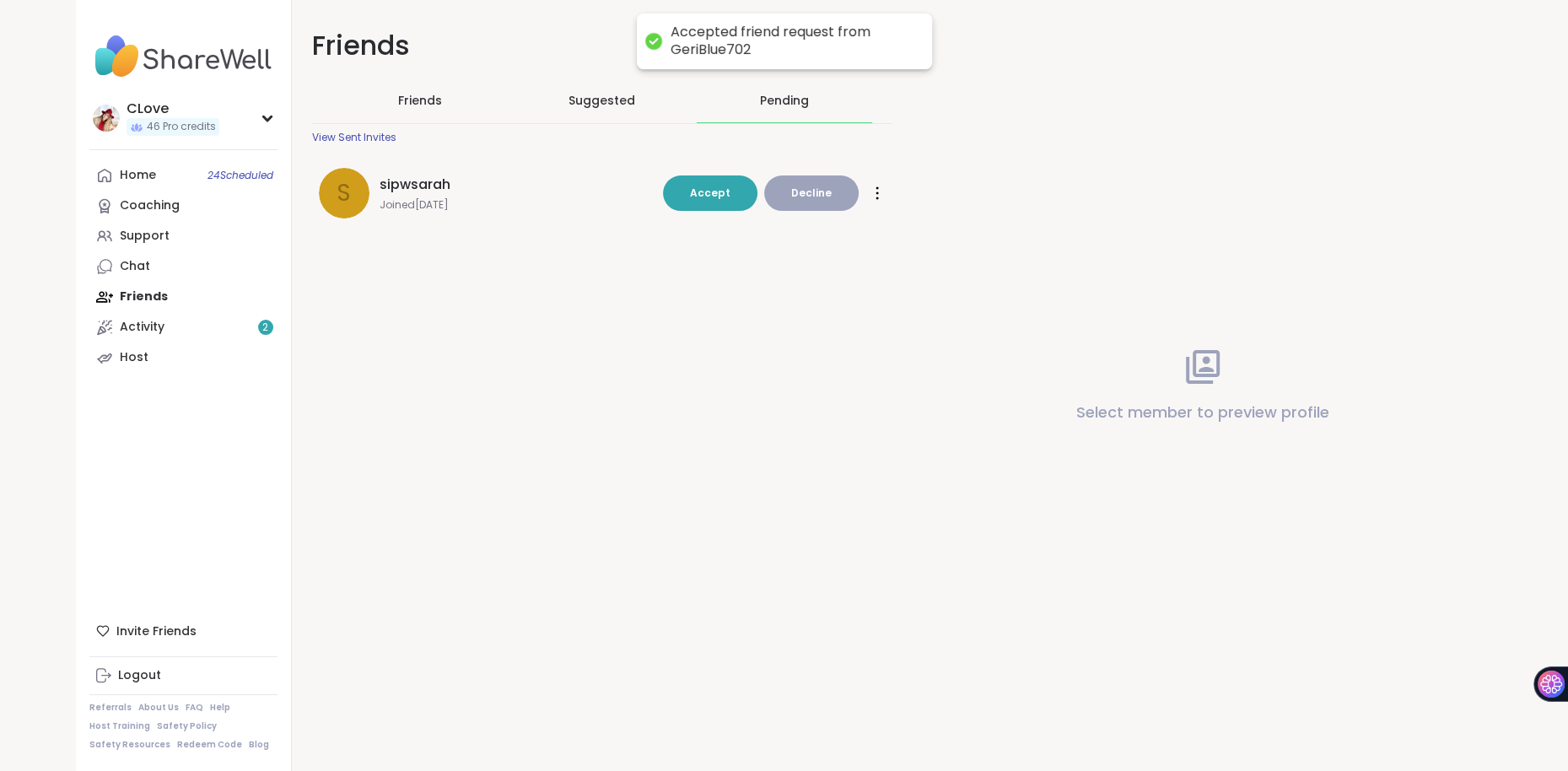
click at [694, 286] on div "Friends Friends Suggested Pending View Sent Invites s sipwsarah Joined [DATE] A…" at bounding box center [892, 386] width 1201 height 771
click at [699, 198] on span "Accept" at bounding box center [710, 193] width 41 height 15
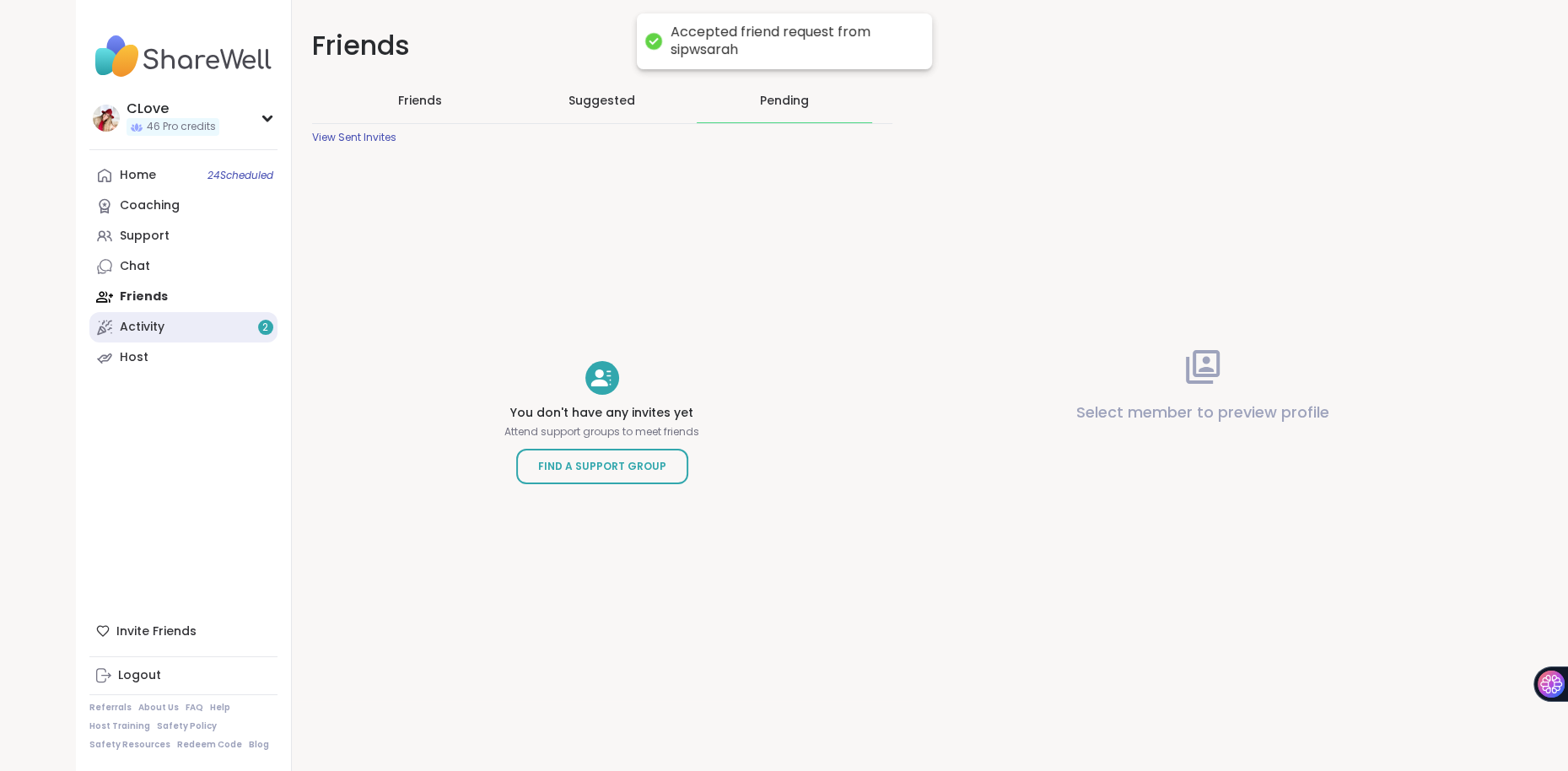
click at [152, 331] on div "Activity 2" at bounding box center [142, 326] width 45 height 16
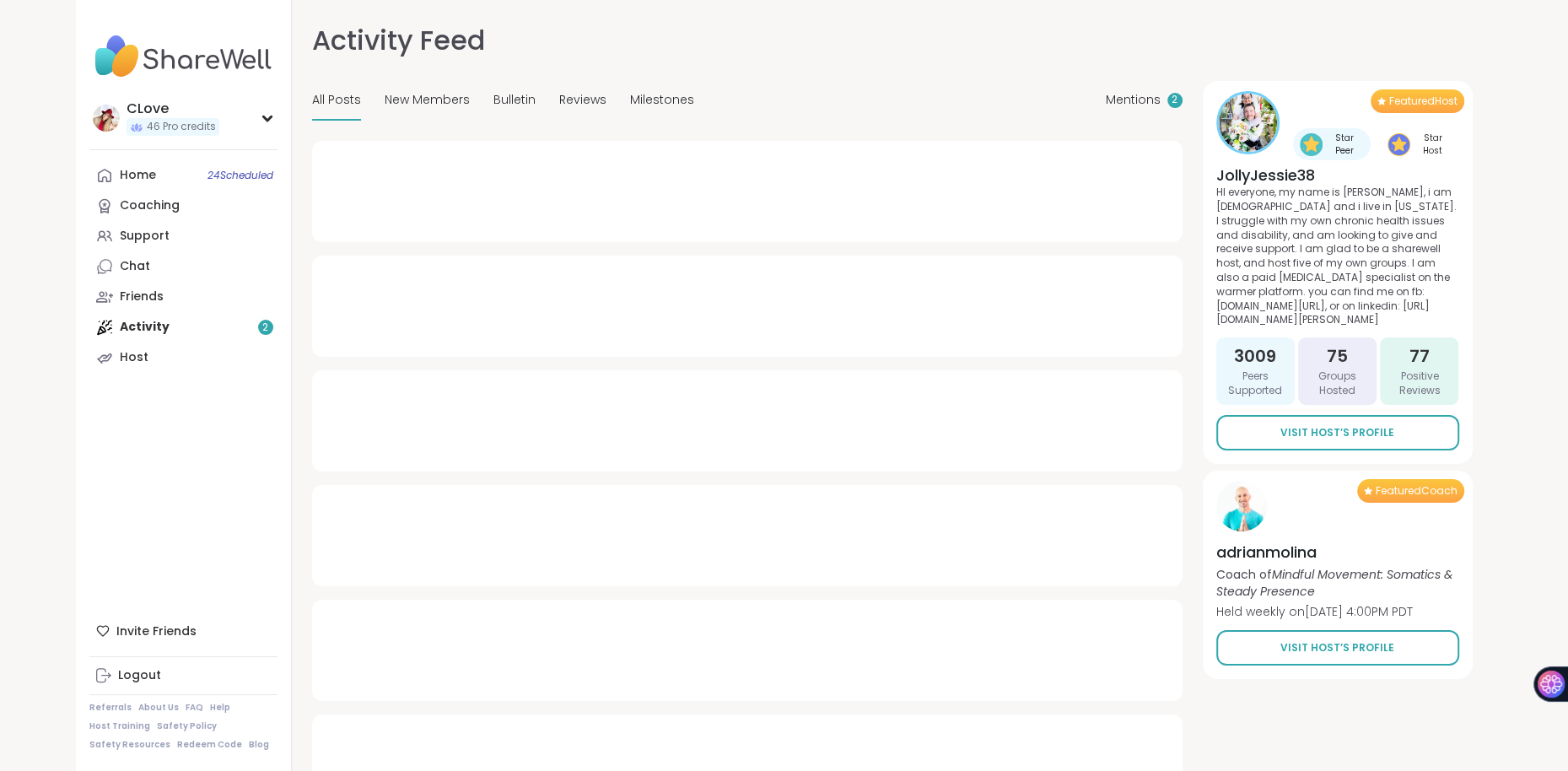
type textarea "*"
